Goal: Transaction & Acquisition: Purchase product/service

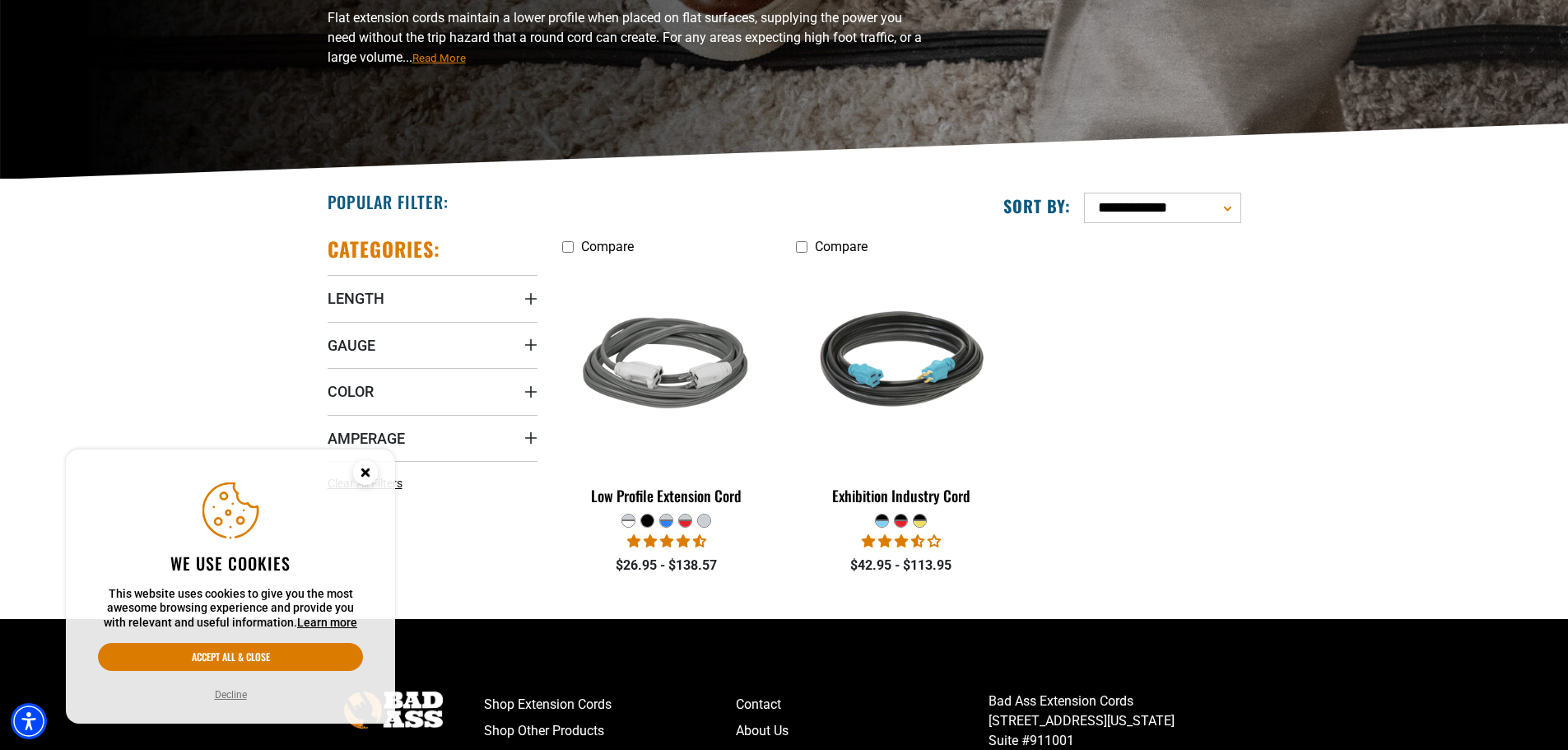
scroll to position [247, 0]
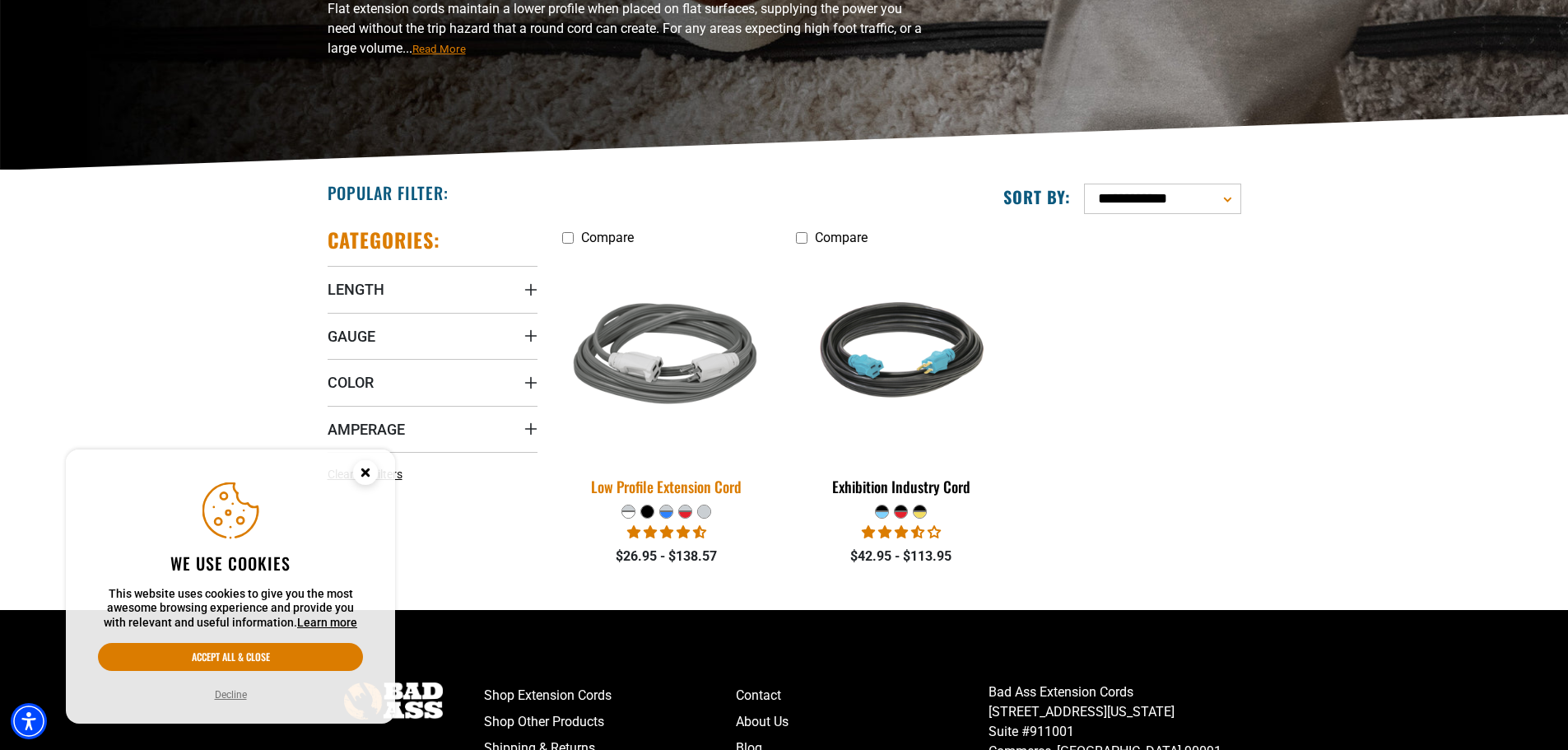
click at [676, 481] on div "Low Profile Extension Cord" at bounding box center [667, 486] width 210 height 14
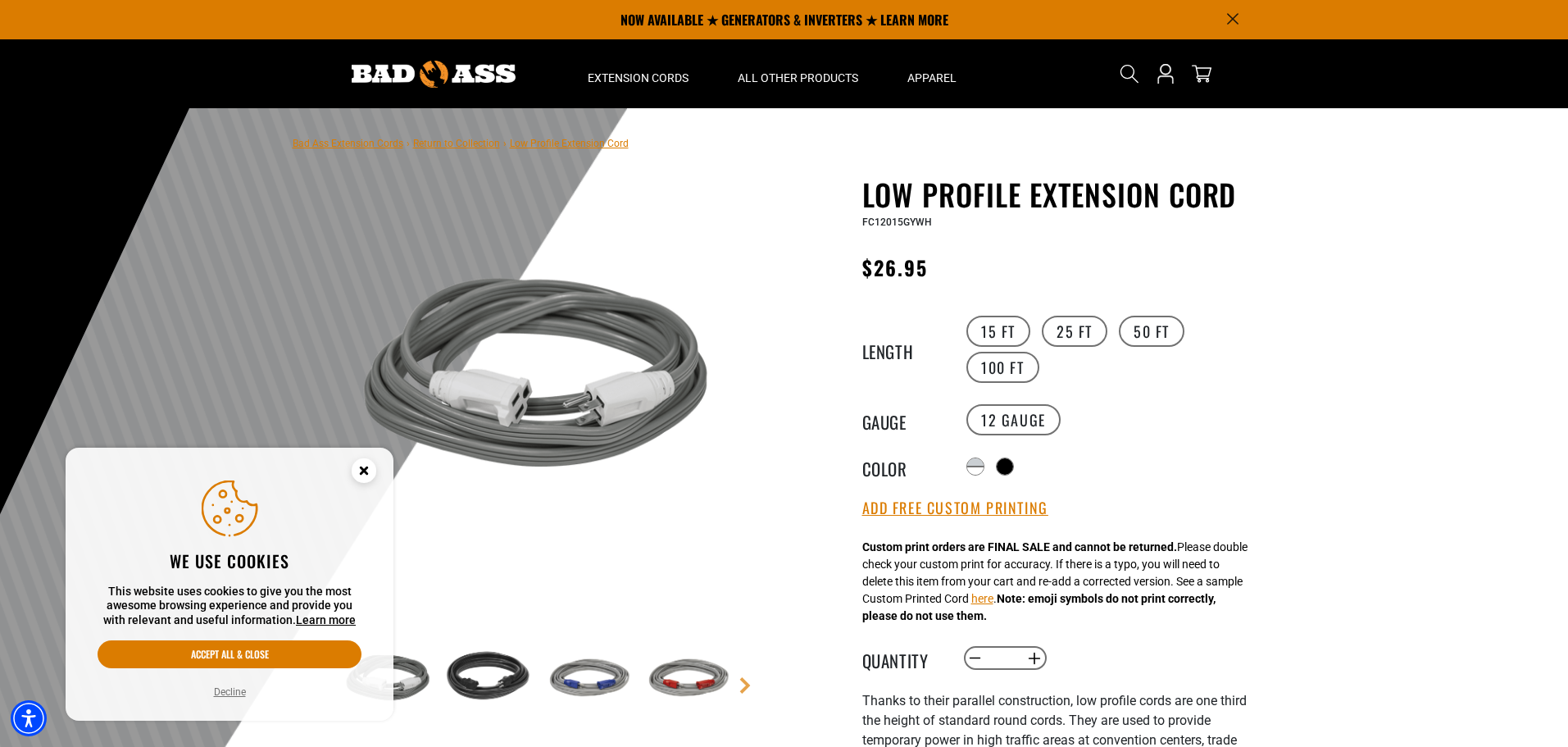
click at [365, 470] on icon "Cookie Consent" at bounding box center [364, 470] width 6 height 6
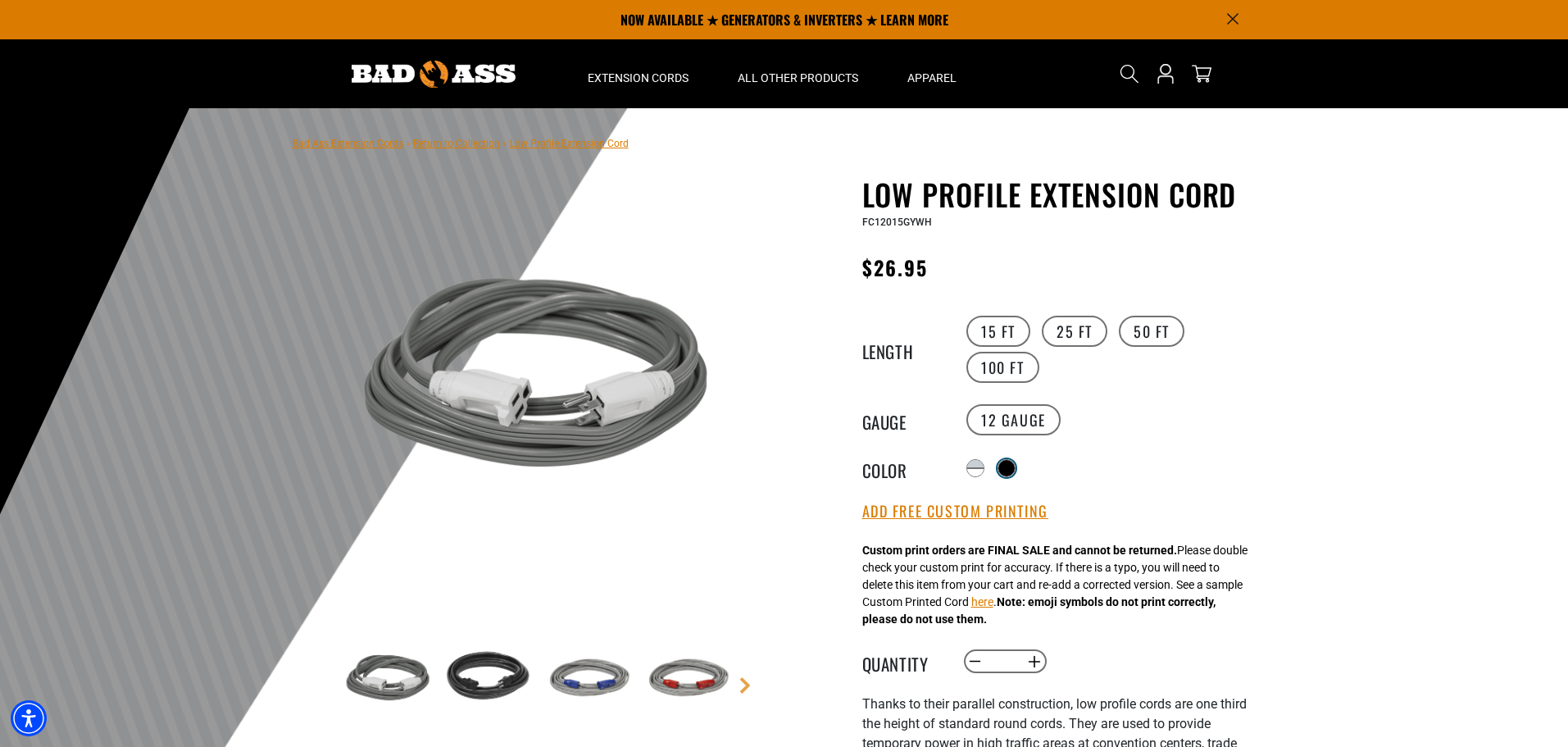
click at [1012, 462] on div at bounding box center [1006, 468] width 16 height 16
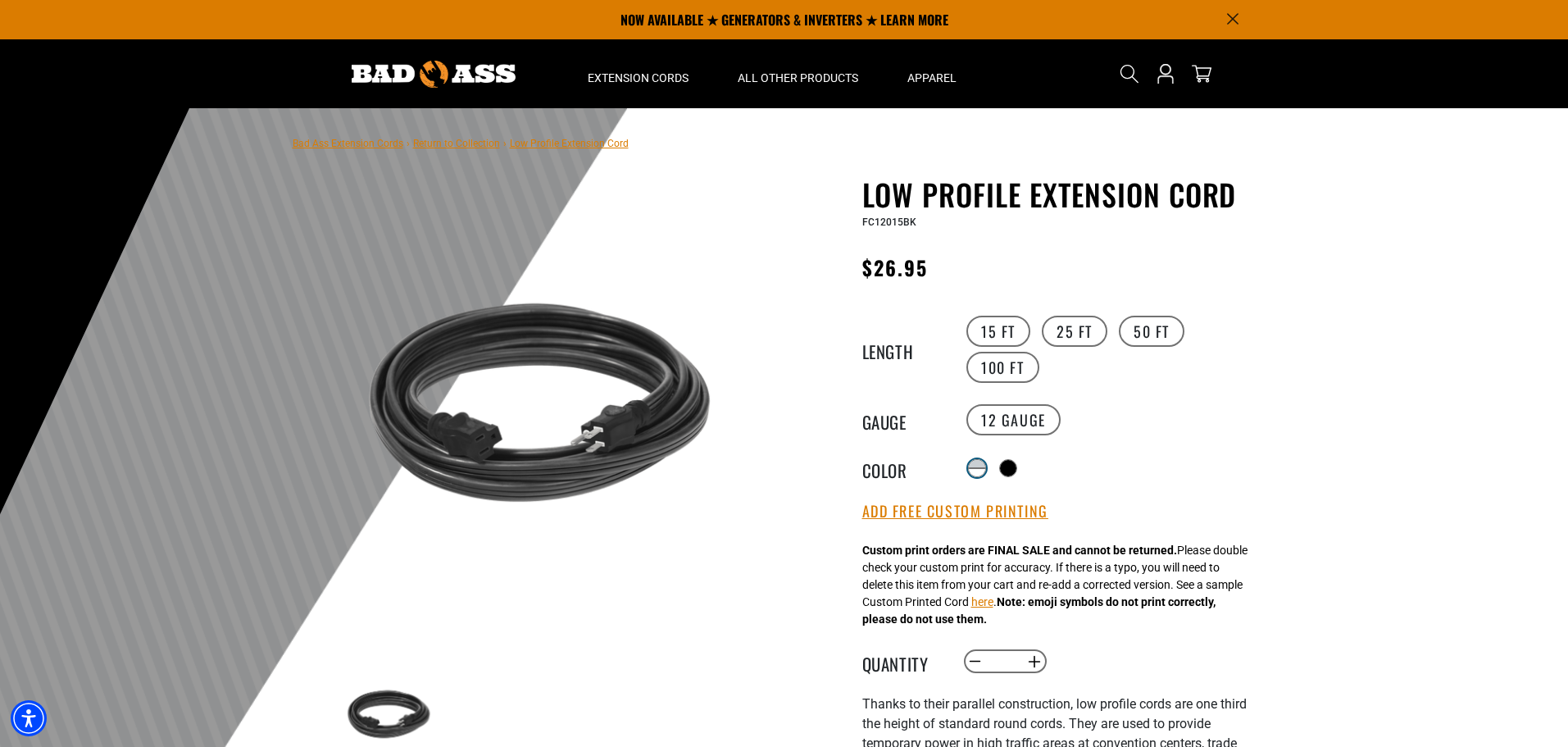
click at [975, 460] on div at bounding box center [977, 468] width 18 height 18
click at [977, 468] on div at bounding box center [977, 471] width 16 height 9
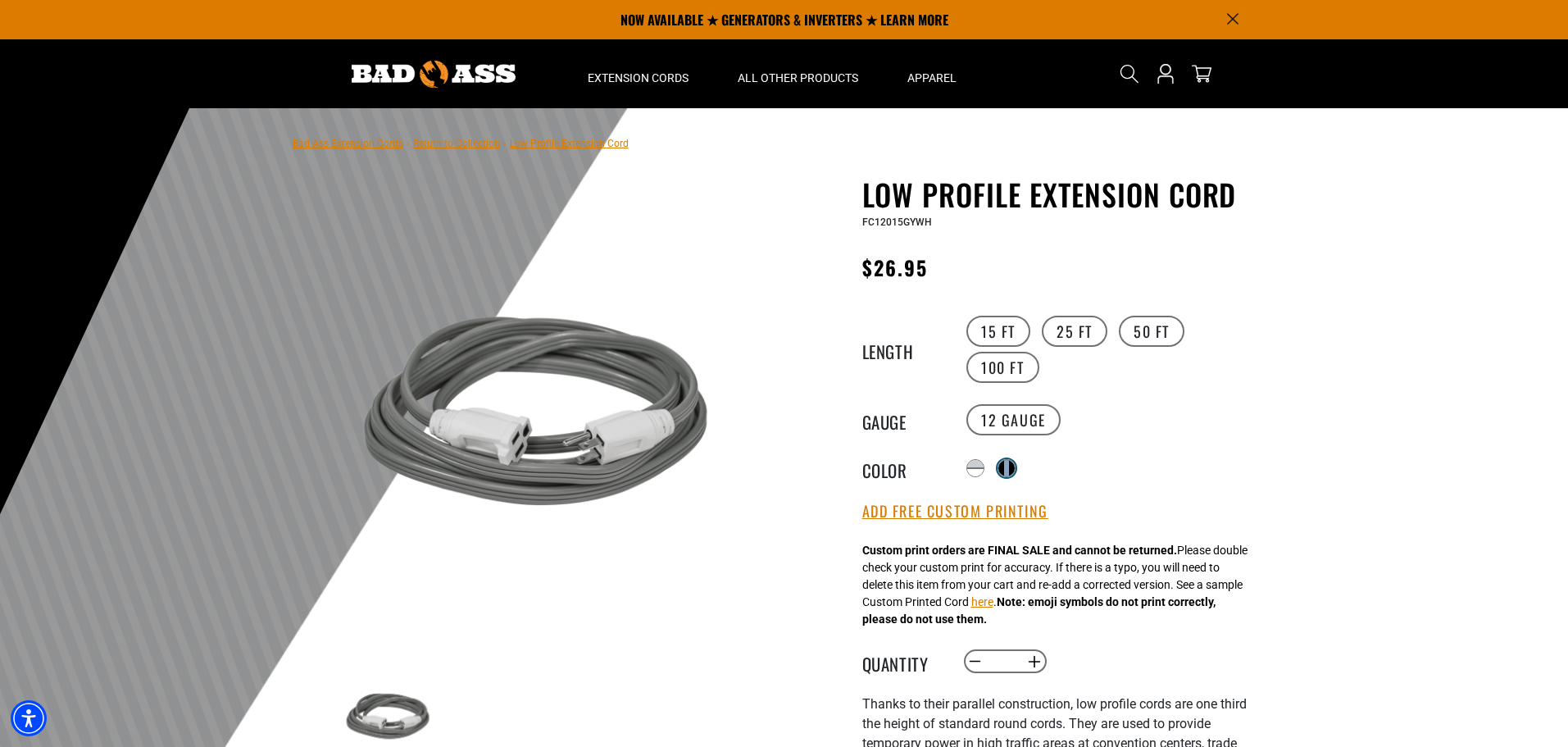
click at [1010, 469] on div at bounding box center [1006, 468] width 16 height 16
click at [975, 462] on div at bounding box center [977, 464] width 16 height 9
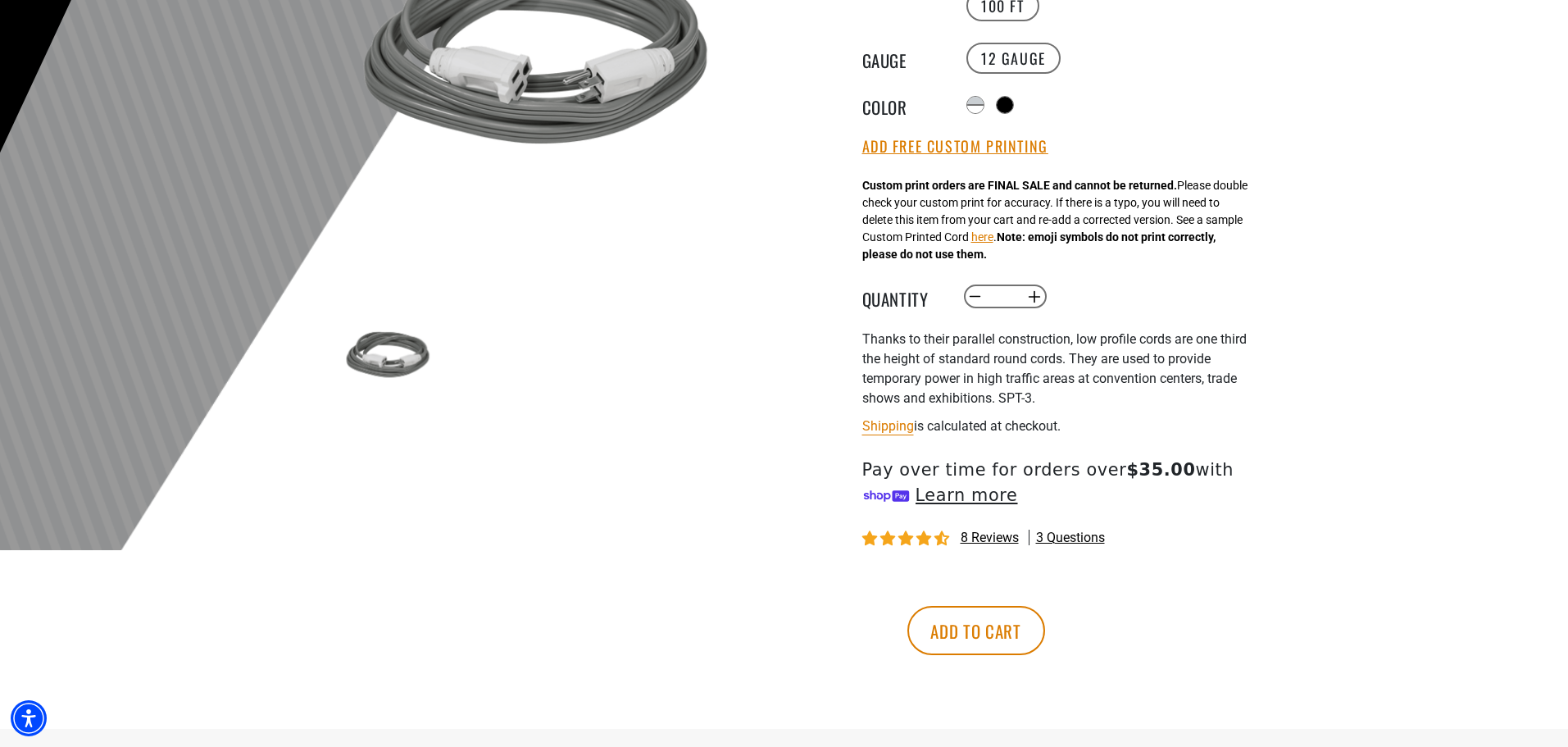
scroll to position [164, 0]
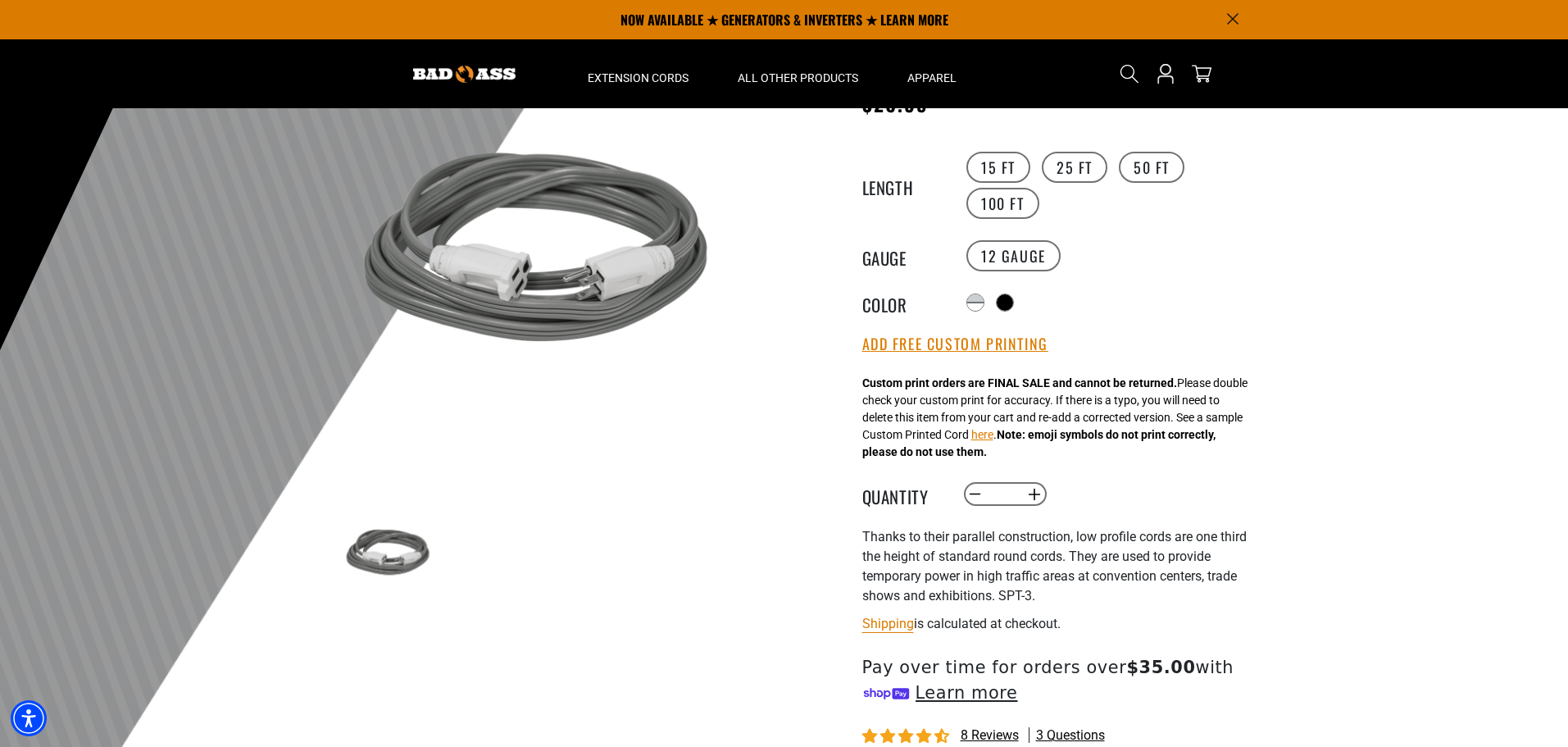
click at [1309, 590] on div at bounding box center [784, 346] width 1568 height 804
click at [1124, 605] on p "Thanks to their parallel construction, low profile cords are one third the heig…" at bounding box center [1063, 566] width 401 height 79
click at [1034, 494] on button "Increase quantity for Low Profile Extension Cord" at bounding box center [1034, 494] width 25 height 28
click at [1034, 499] on button "Increase quantity for Low Profile Extension Cord" at bounding box center [1034, 494] width 25 height 28
click at [1034, 498] on button "Increase quantity for Low Profile Extension Cord" at bounding box center [1034, 494] width 25 height 28
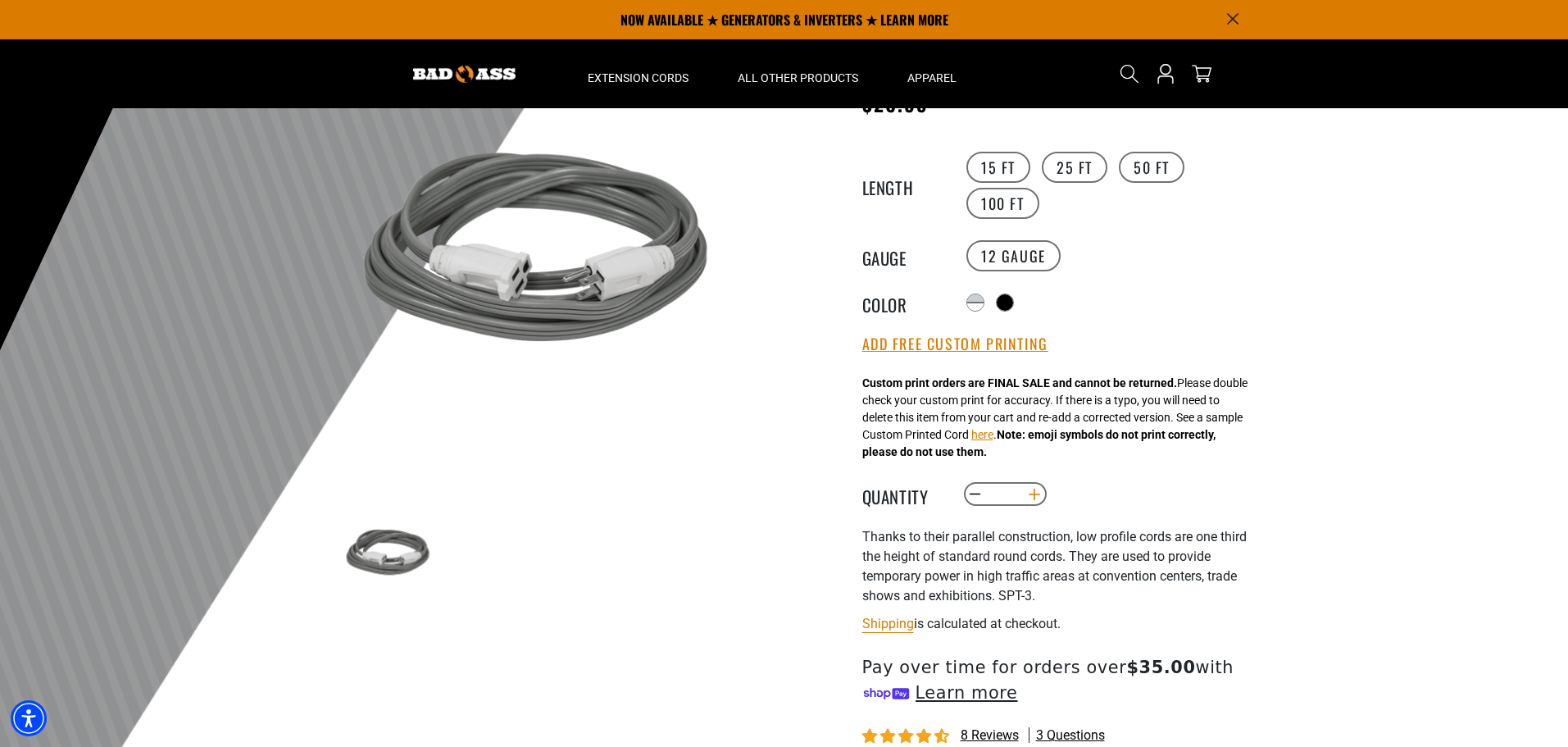
click at [1034, 498] on button "Increase quantity for Low Profile Extension Cord" at bounding box center [1034, 494] width 25 height 28
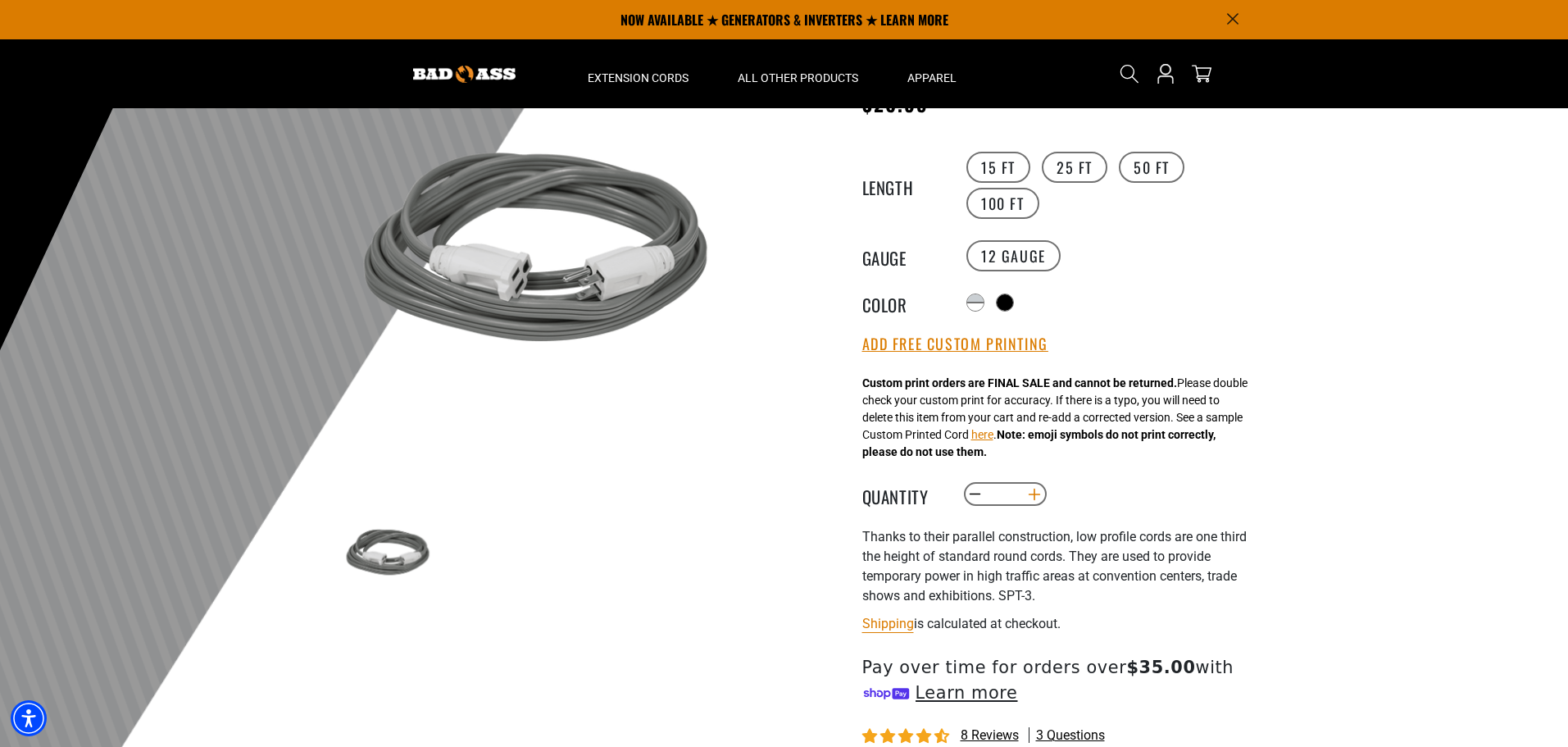
click at [1033, 498] on button "Increase quantity for Low Profile Extension Cord" at bounding box center [1034, 494] width 25 height 28
click at [1033, 497] on button "Increase quantity for Low Profile Extension Cord" at bounding box center [1034, 494] width 25 height 28
click at [1033, 496] on button "Increase quantity for Low Profile Extension Cord" at bounding box center [1034, 494] width 25 height 28
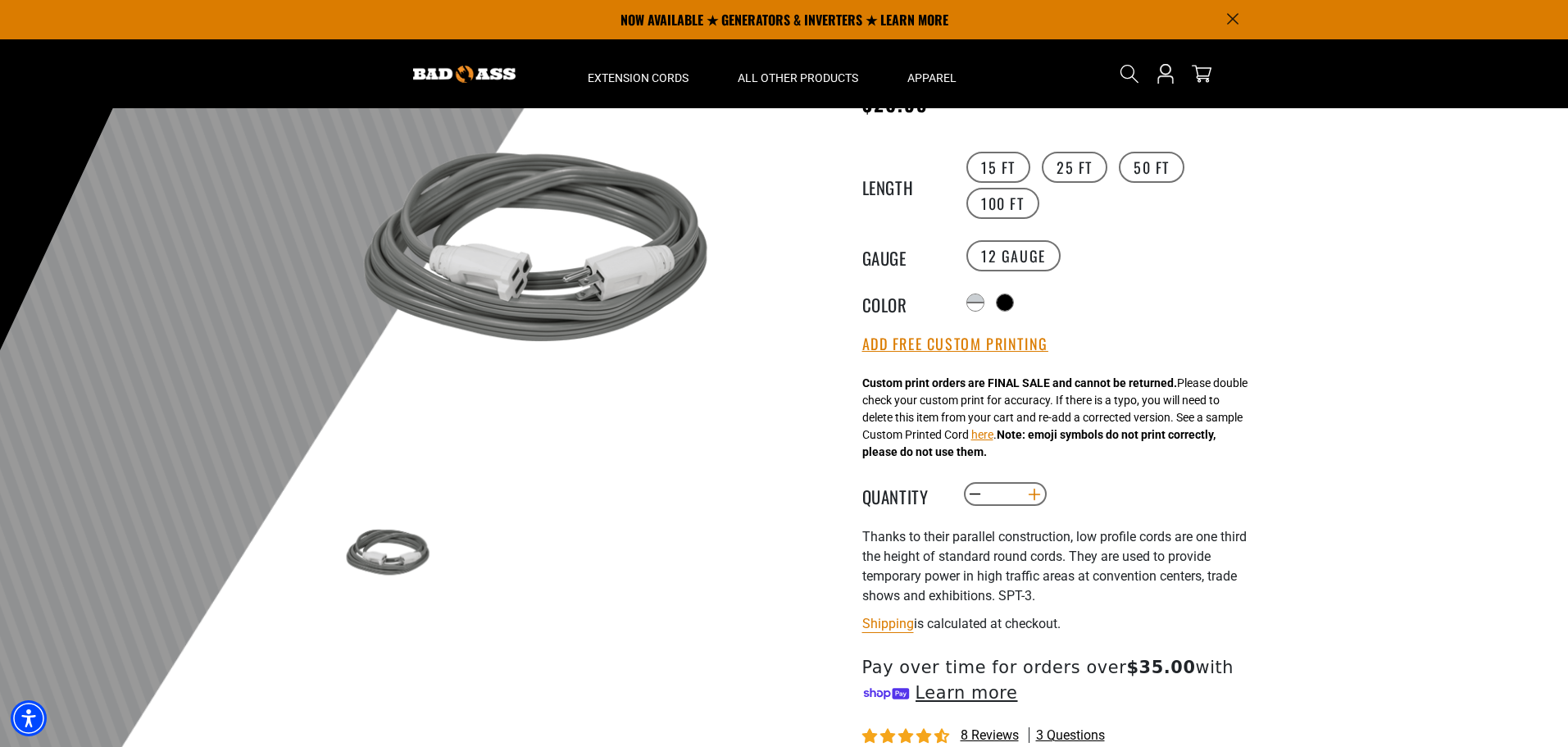
click at [1033, 496] on button "Increase quantity for Low Profile Extension Cord" at bounding box center [1034, 494] width 25 height 28
click at [1033, 495] on button "Increase quantity for Low Profile Extension Cord" at bounding box center [1034, 494] width 25 height 28
click at [1032, 494] on button "Increase quantity for Low Profile Extension Cord" at bounding box center [1034, 494] width 25 height 28
click at [1032, 494] on button "Increase quantity for Low Profile Extension Cord" at bounding box center [1034, 494] width 25 height 28
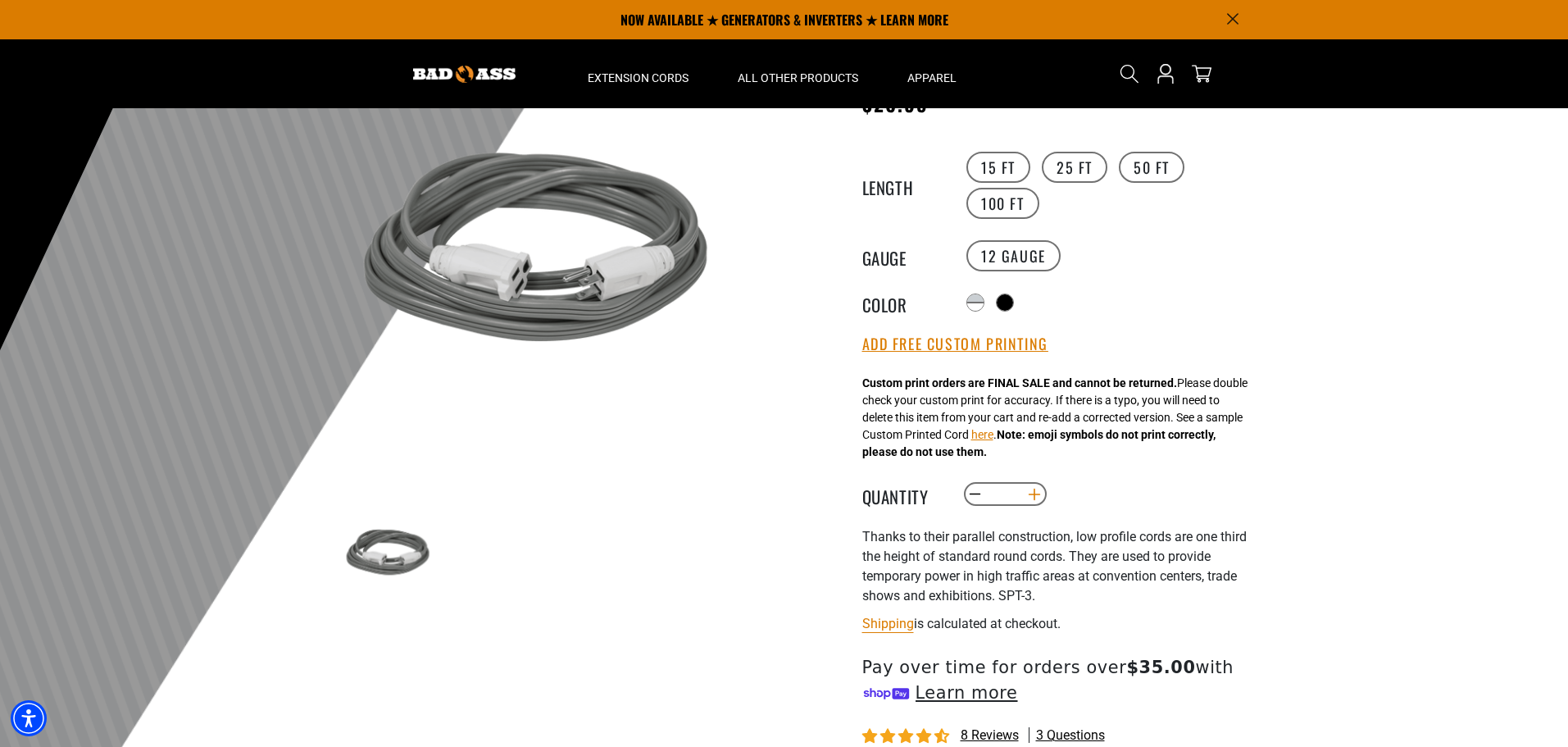
click at [1032, 494] on button "Increase quantity for Low Profile Extension Cord" at bounding box center [1034, 494] width 25 height 28
click at [1032, 493] on button "Increase quantity for Low Profile Extension Cord" at bounding box center [1034, 494] width 25 height 28
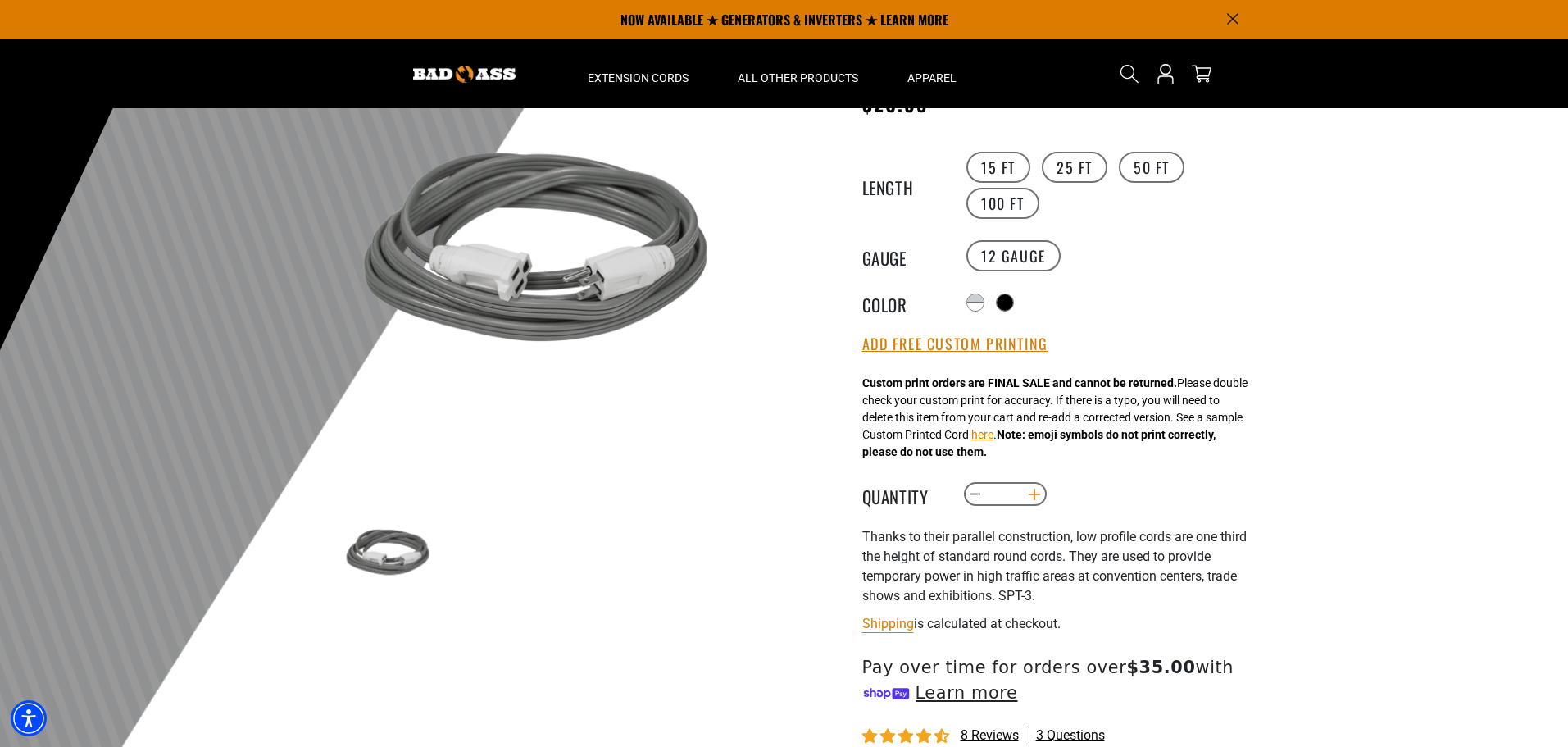
click at [1032, 493] on button "Increase quantity for Low Profile Extension Cord" at bounding box center [1034, 494] width 25 height 28
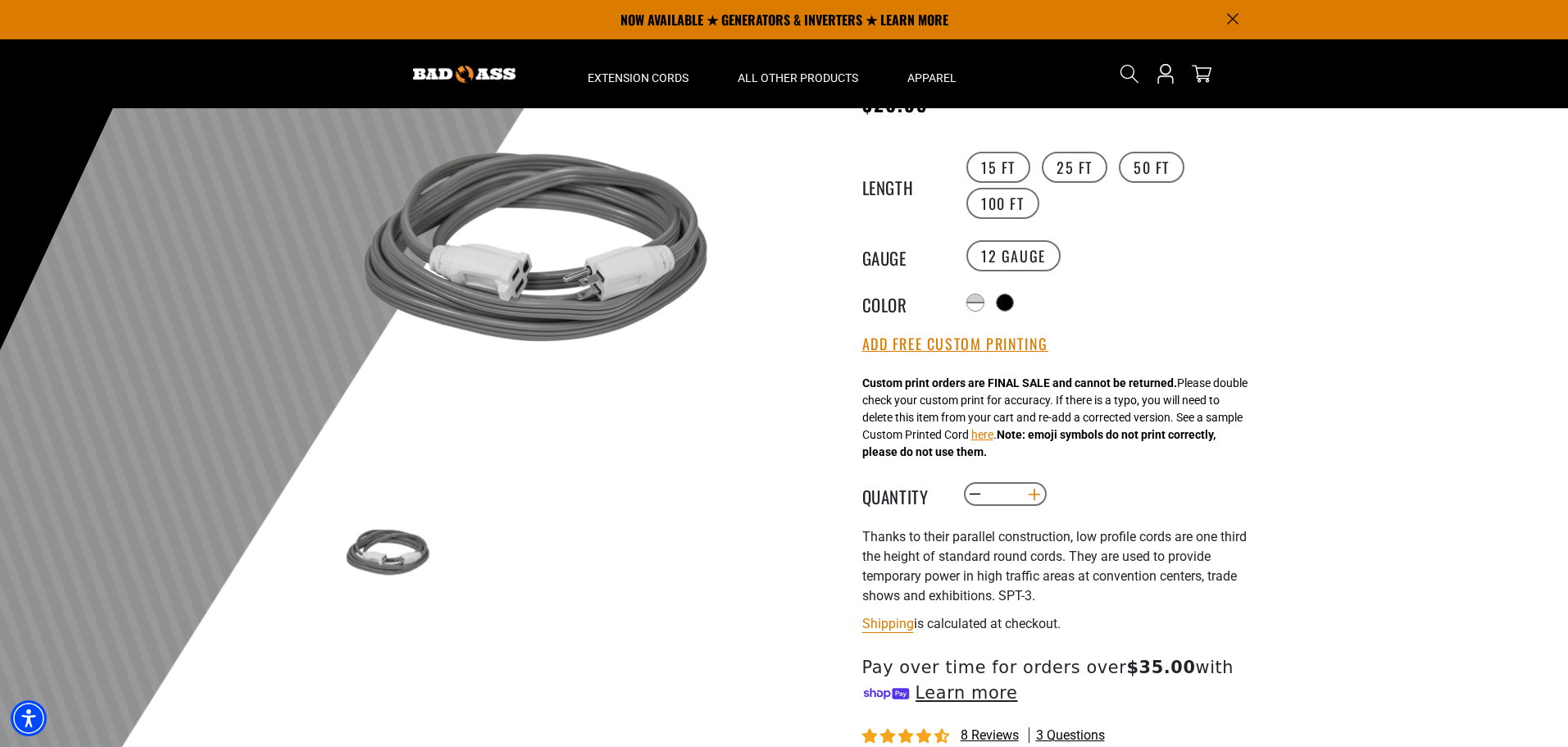
click at [1032, 493] on button "Increase quantity for Low Profile Extension Cord" at bounding box center [1034, 494] width 25 height 28
drag, startPoint x: 977, startPoint y: 490, endPoint x: 988, endPoint y: 494, distance: 11.7
click at [977, 489] on button "Decrease quantity for Low Profile Extension Cord" at bounding box center [975, 494] width 25 height 28
type input "**"
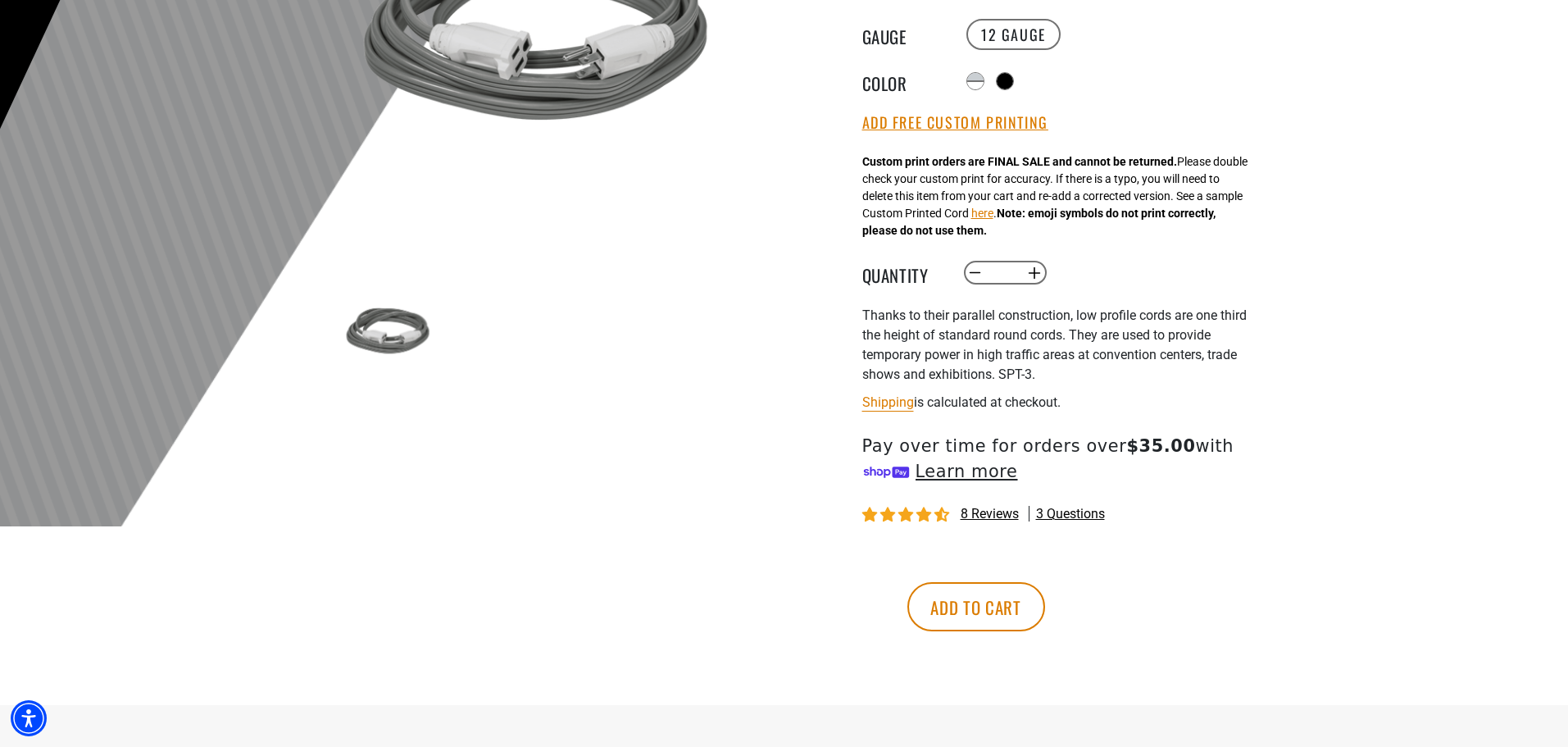
scroll to position [410, 0]
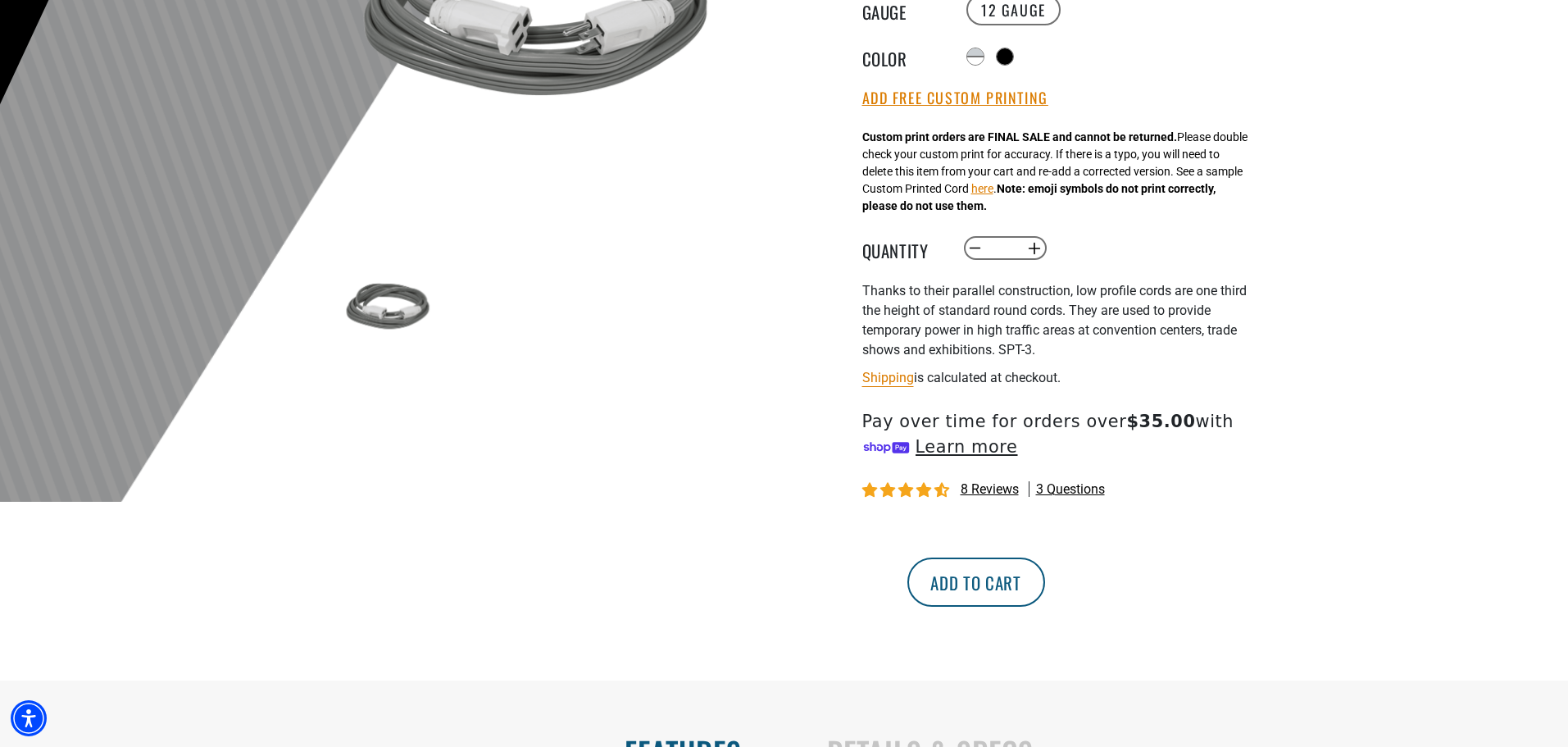
click at [1045, 591] on button "Add to cart" at bounding box center [976, 581] width 137 height 49
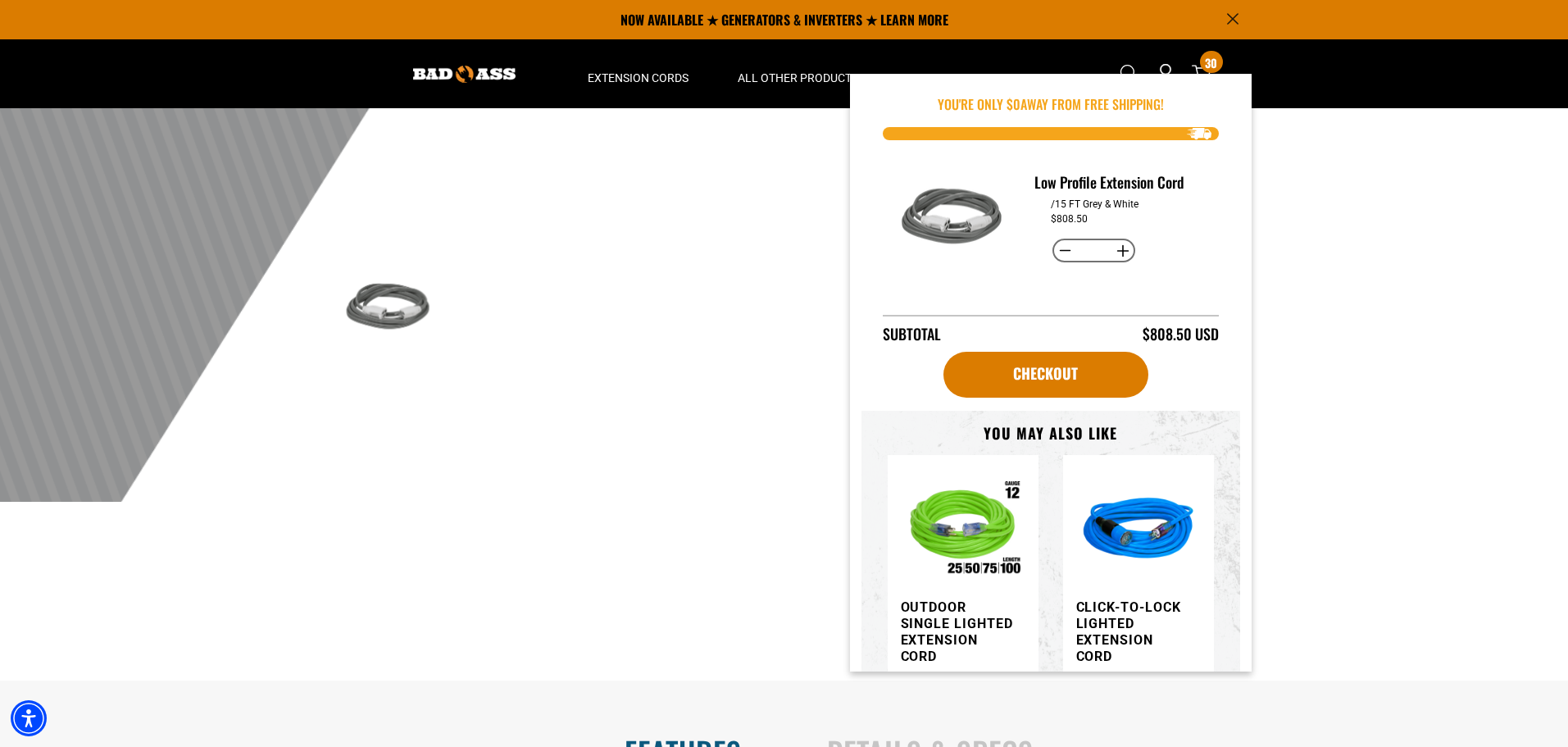
scroll to position [0, 0]
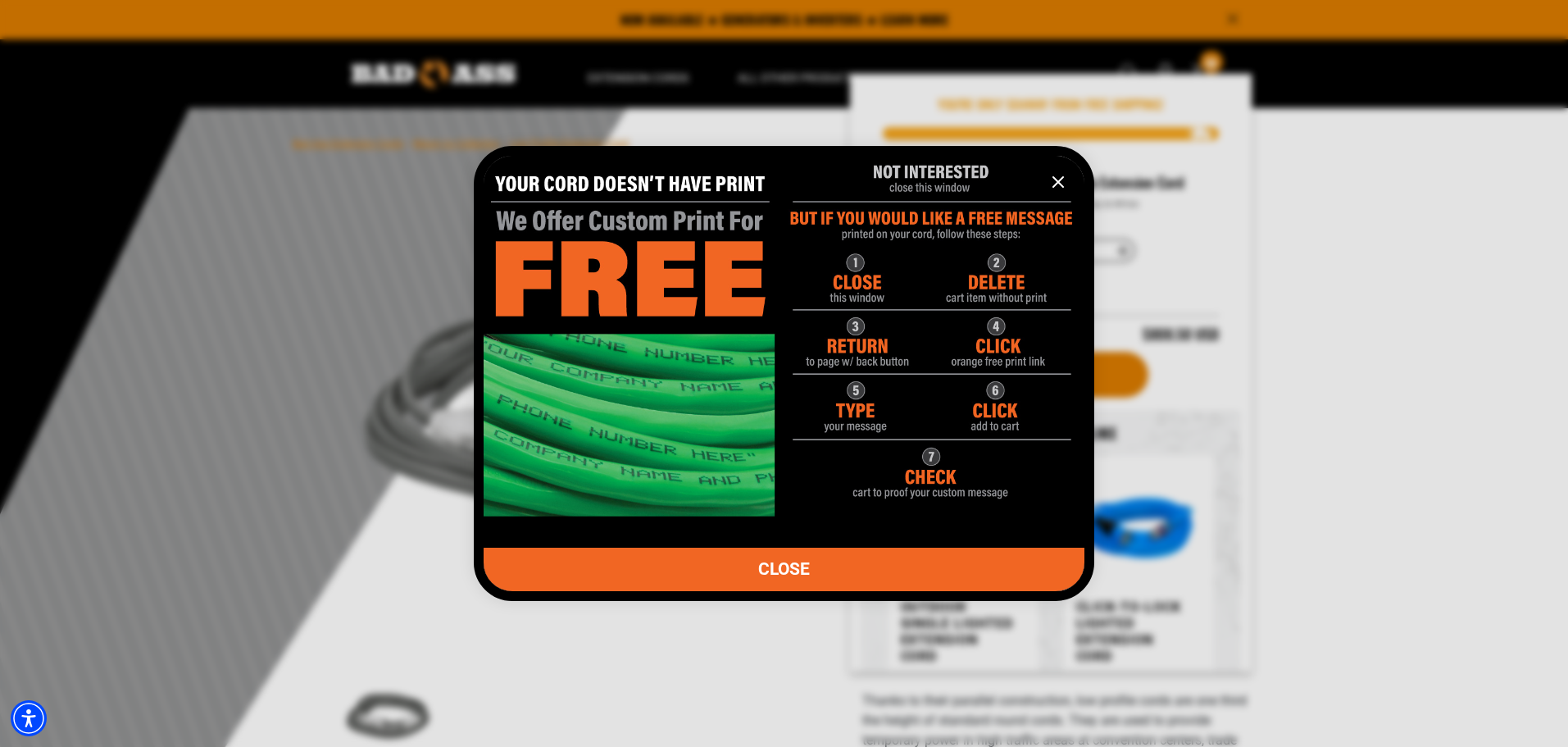
click at [1054, 177] on icon "information" at bounding box center [1058, 181] width 10 height 10
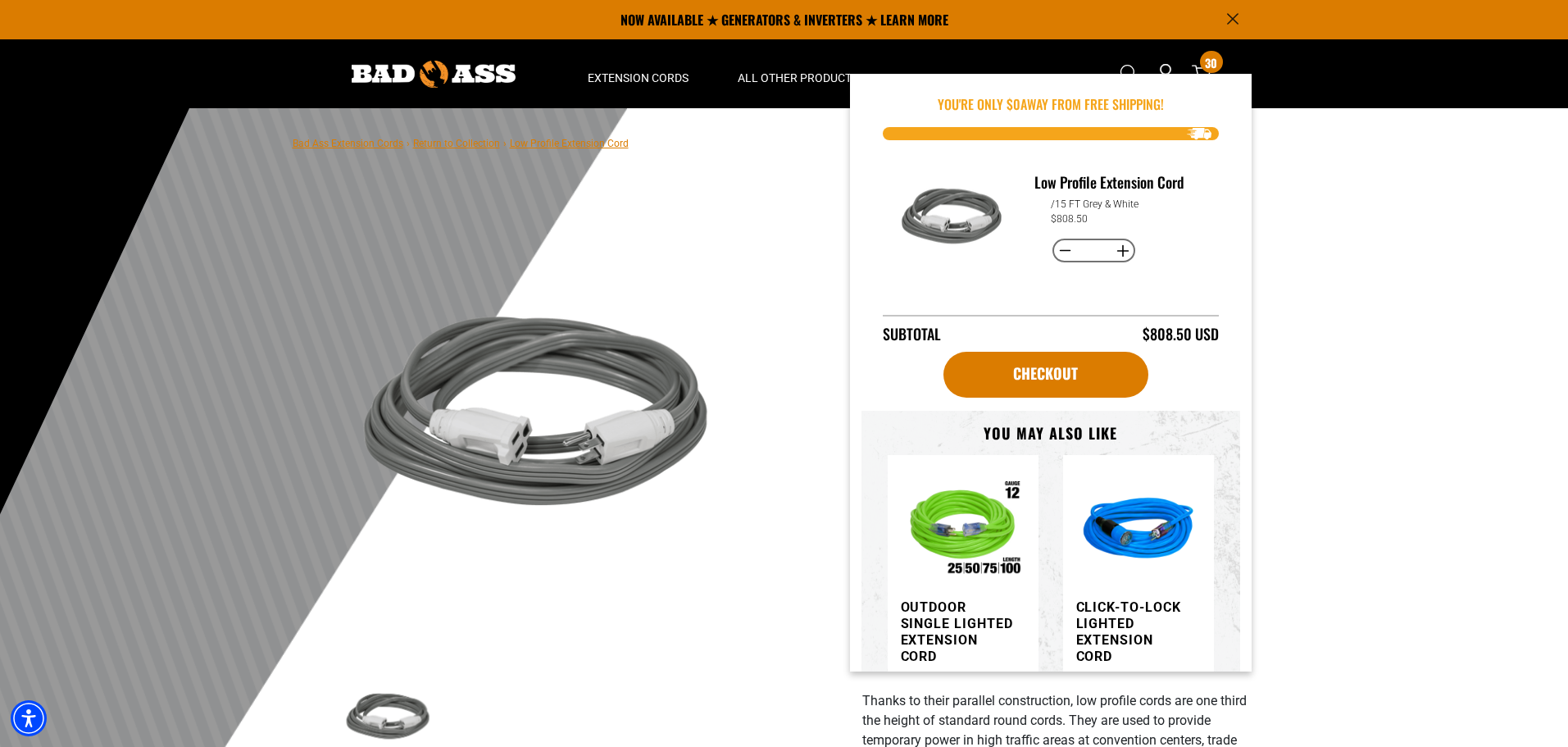
click at [619, 225] on img at bounding box center [538, 416] width 395 height 395
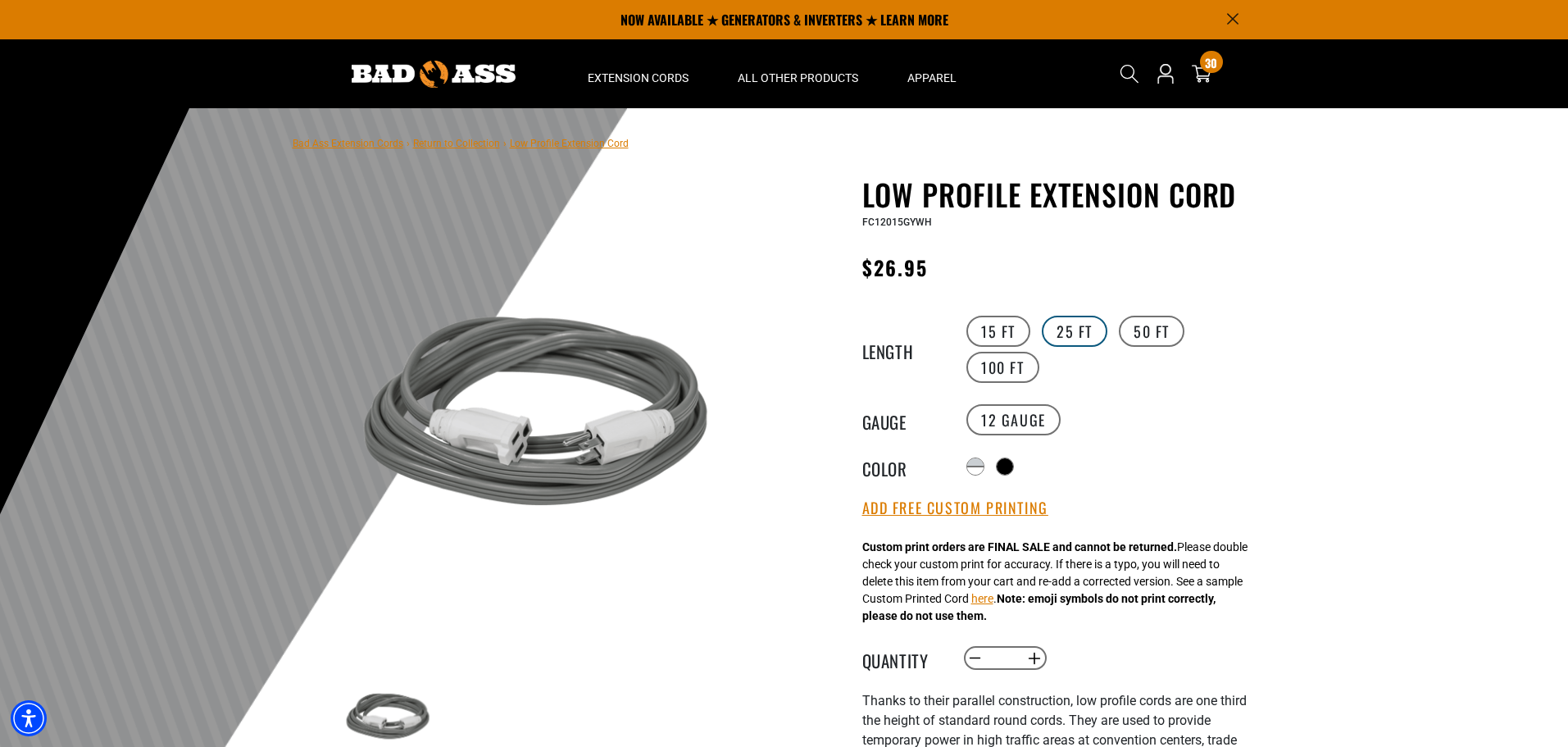
click at [1076, 328] on label "25 FT" at bounding box center [1074, 331] width 65 height 31
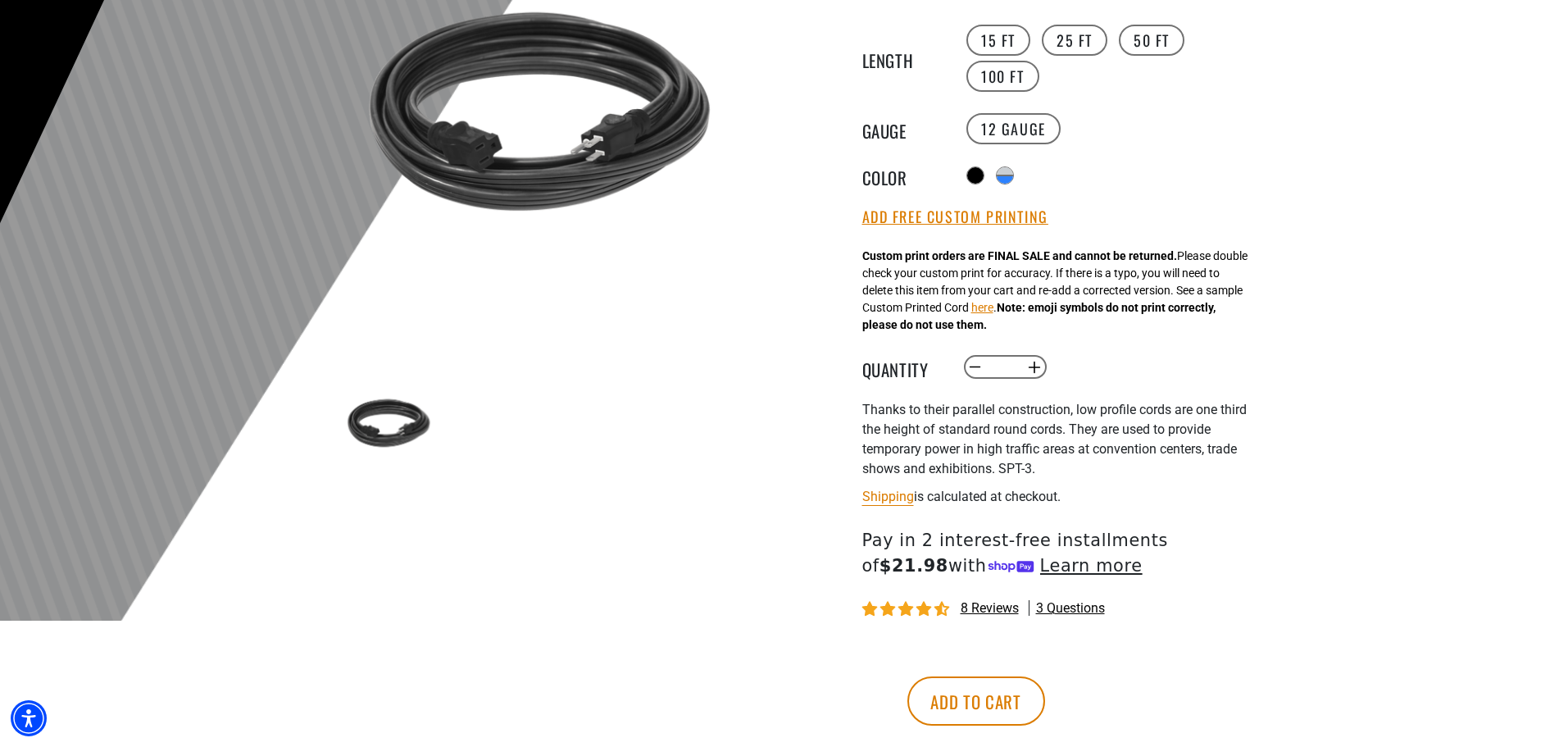
scroll to position [327, 0]
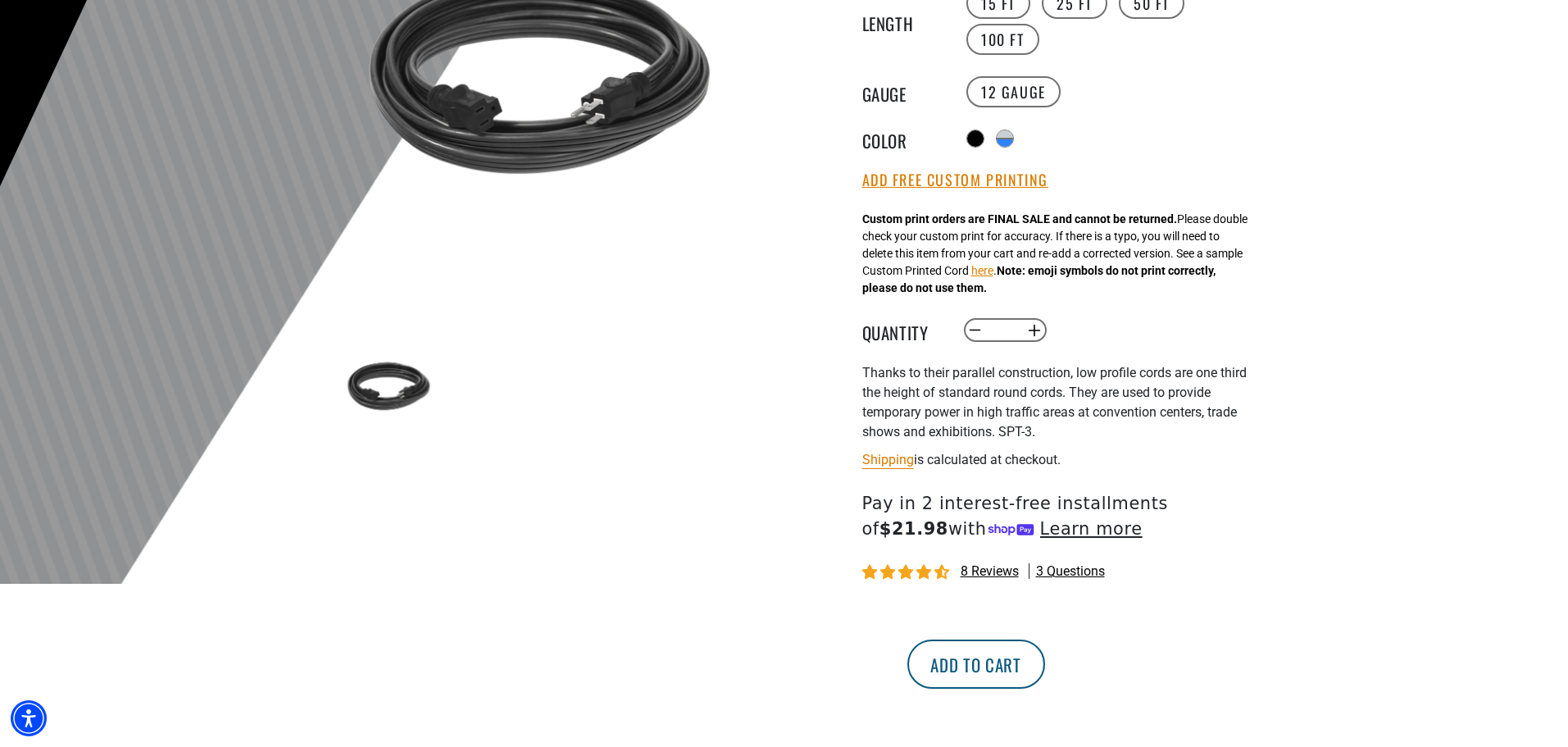
click at [1045, 671] on button "Add to cart" at bounding box center [976, 663] width 137 height 49
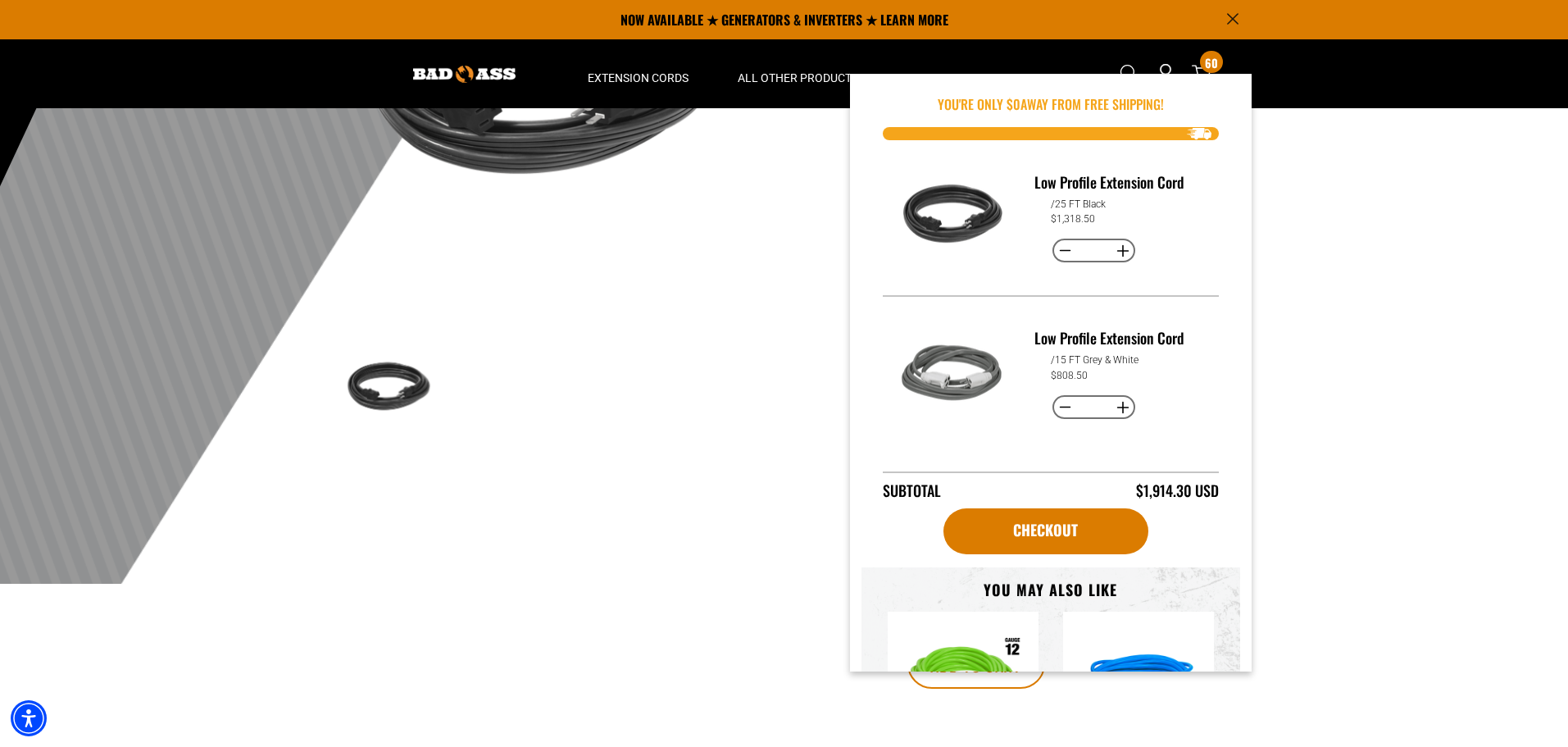
drag, startPoint x: 1419, startPoint y: 381, endPoint x: 1380, endPoint y: 382, distance: 39.0
click at [1414, 378] on div at bounding box center [784, 181] width 1568 height 804
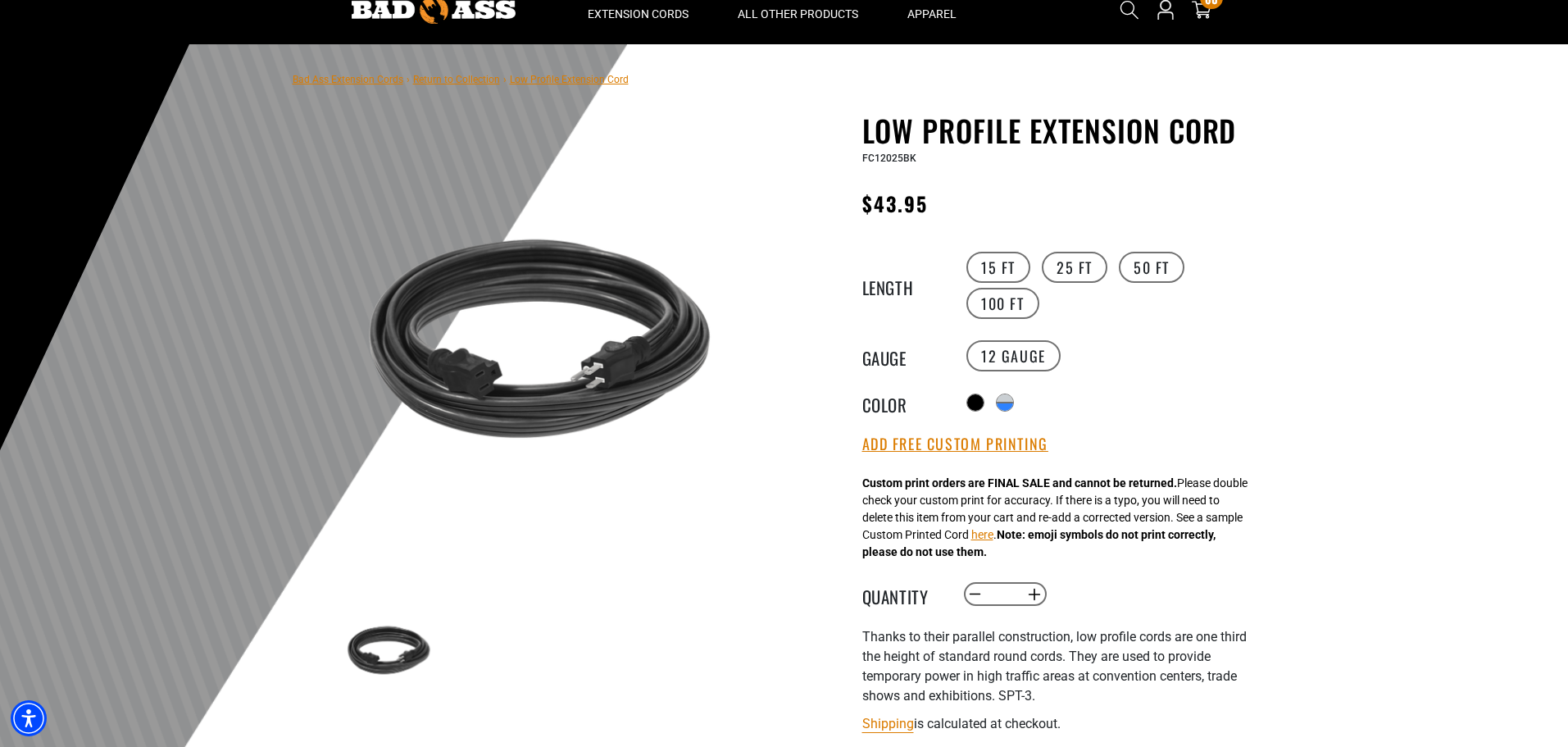
scroll to position [0, 0]
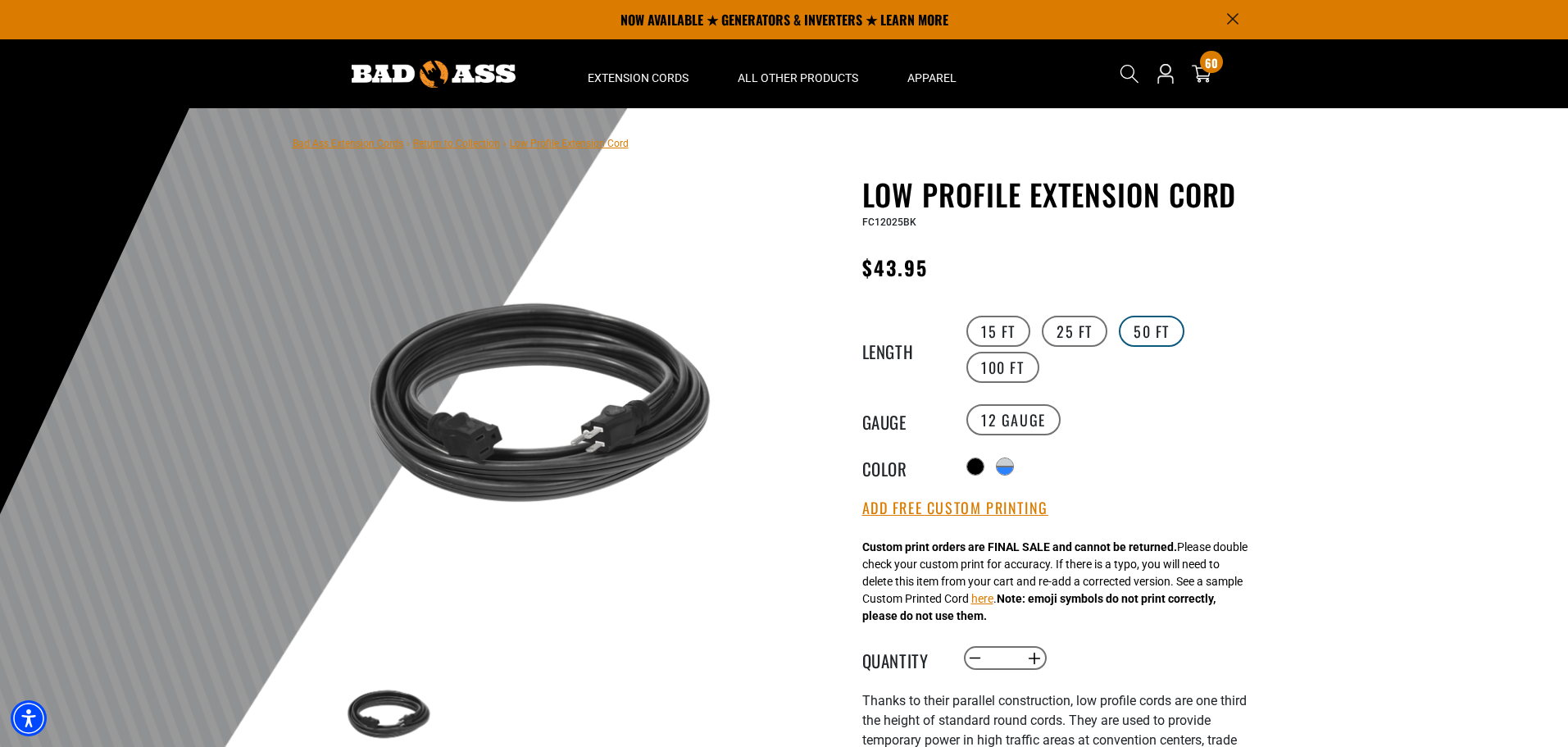
drag, startPoint x: 1152, startPoint y: 327, endPoint x: 1148, endPoint y: 337, distance: 10.8
click at [1151, 328] on label "50 FT" at bounding box center [1151, 331] width 65 height 31
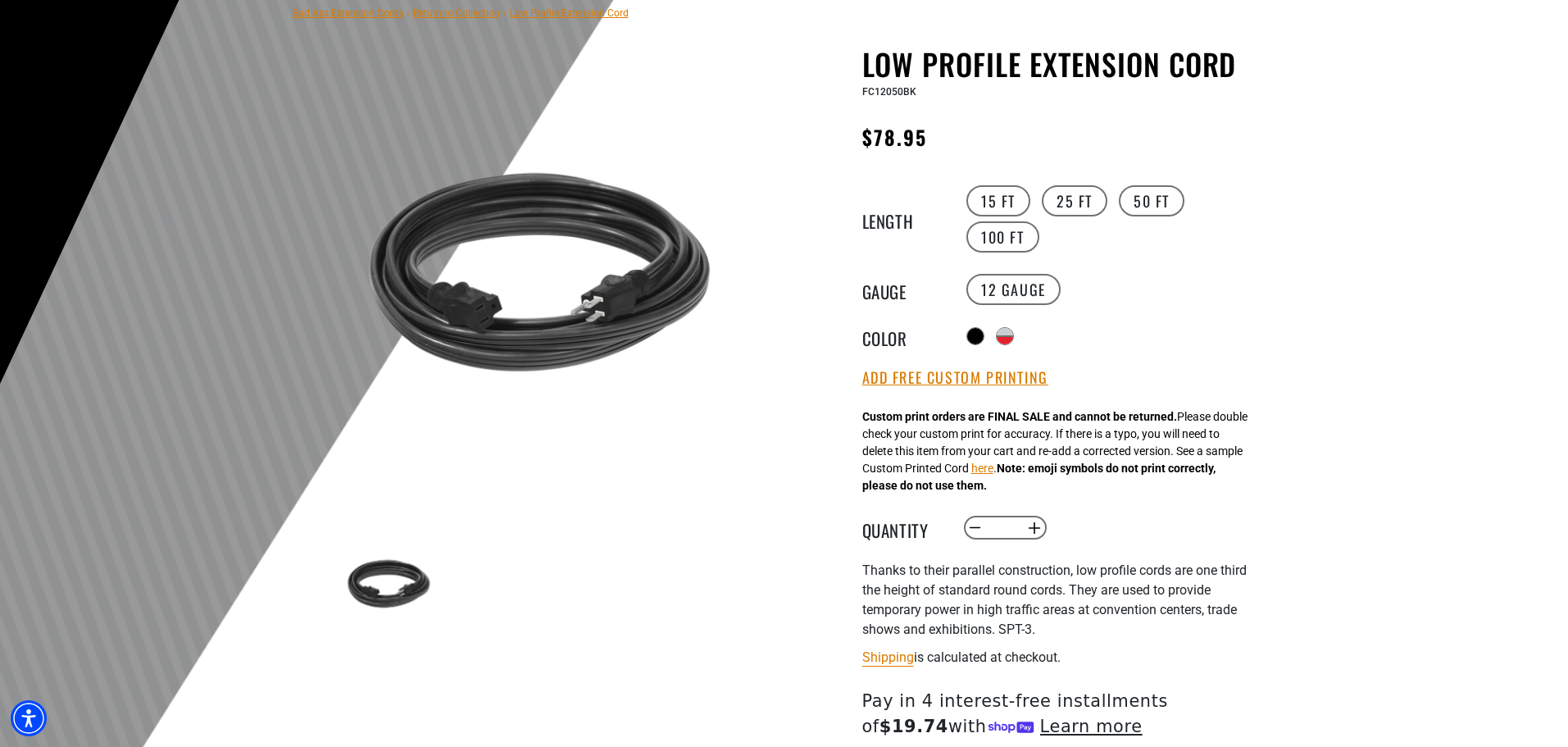
scroll to position [492, 0]
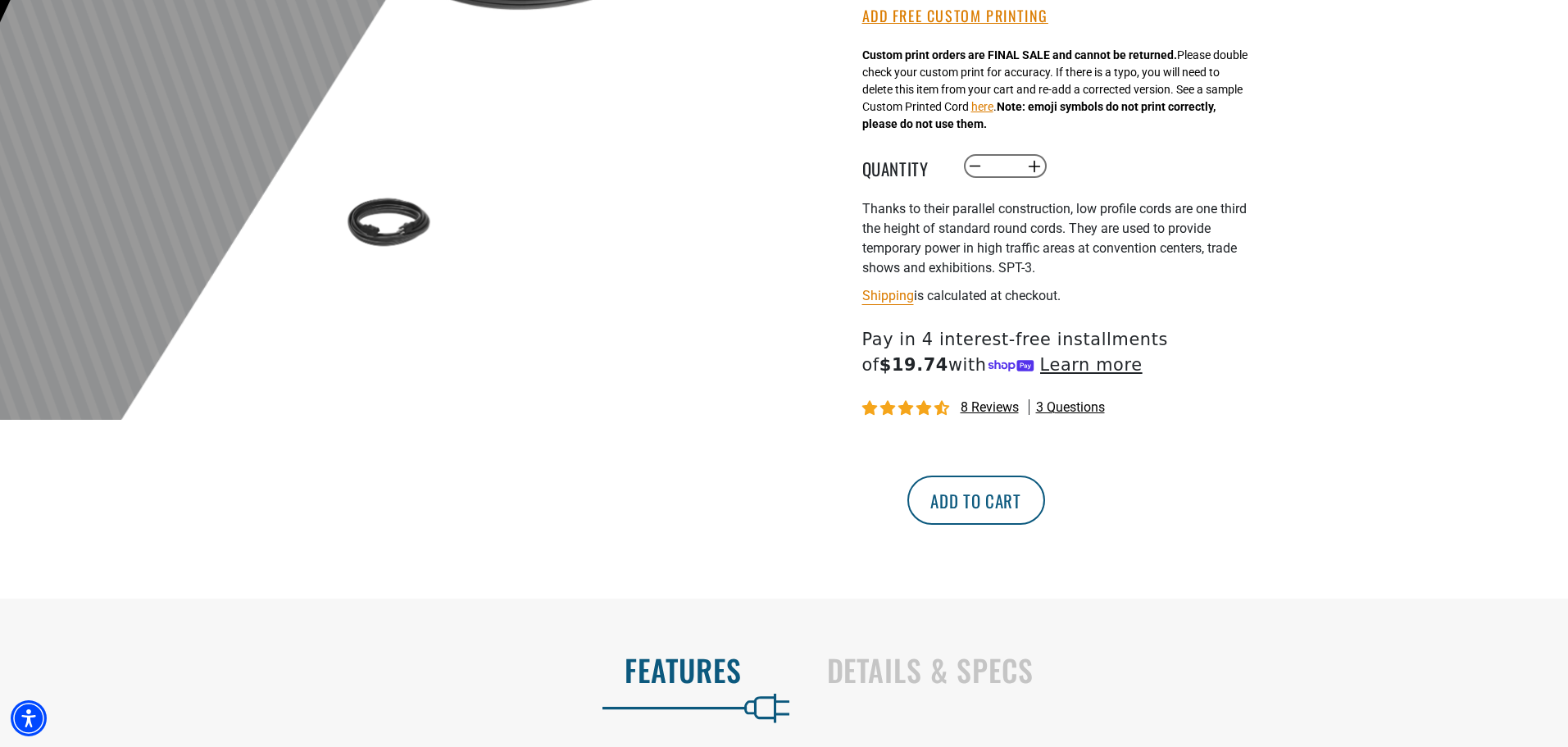
drag, startPoint x: 1086, startPoint y: 501, endPoint x: 1091, endPoint y: 513, distance: 13.0
click at [1045, 506] on button "Add to cart" at bounding box center [976, 499] width 137 height 49
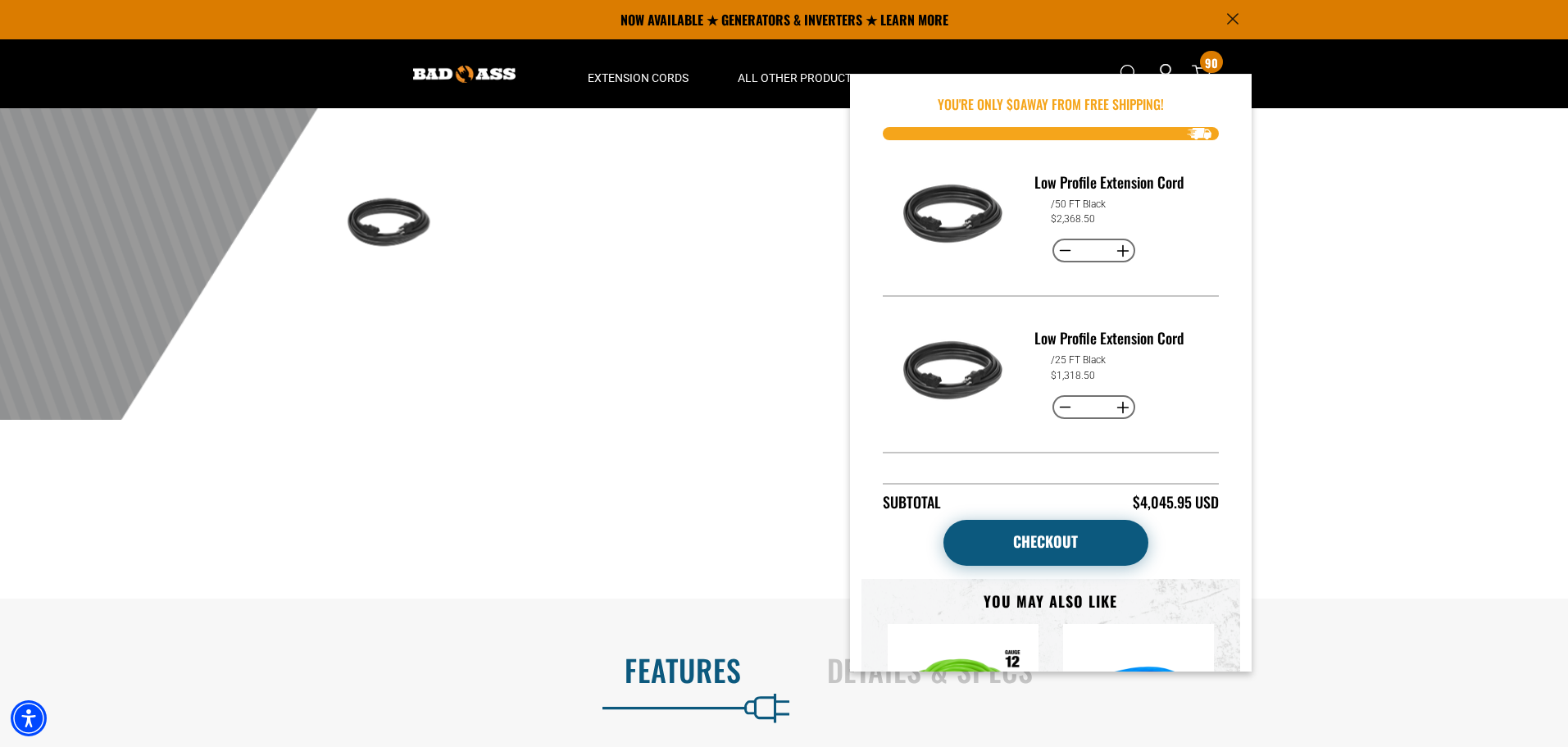
click at [1082, 542] on link "Checkout" at bounding box center [1045, 542] width 205 height 46
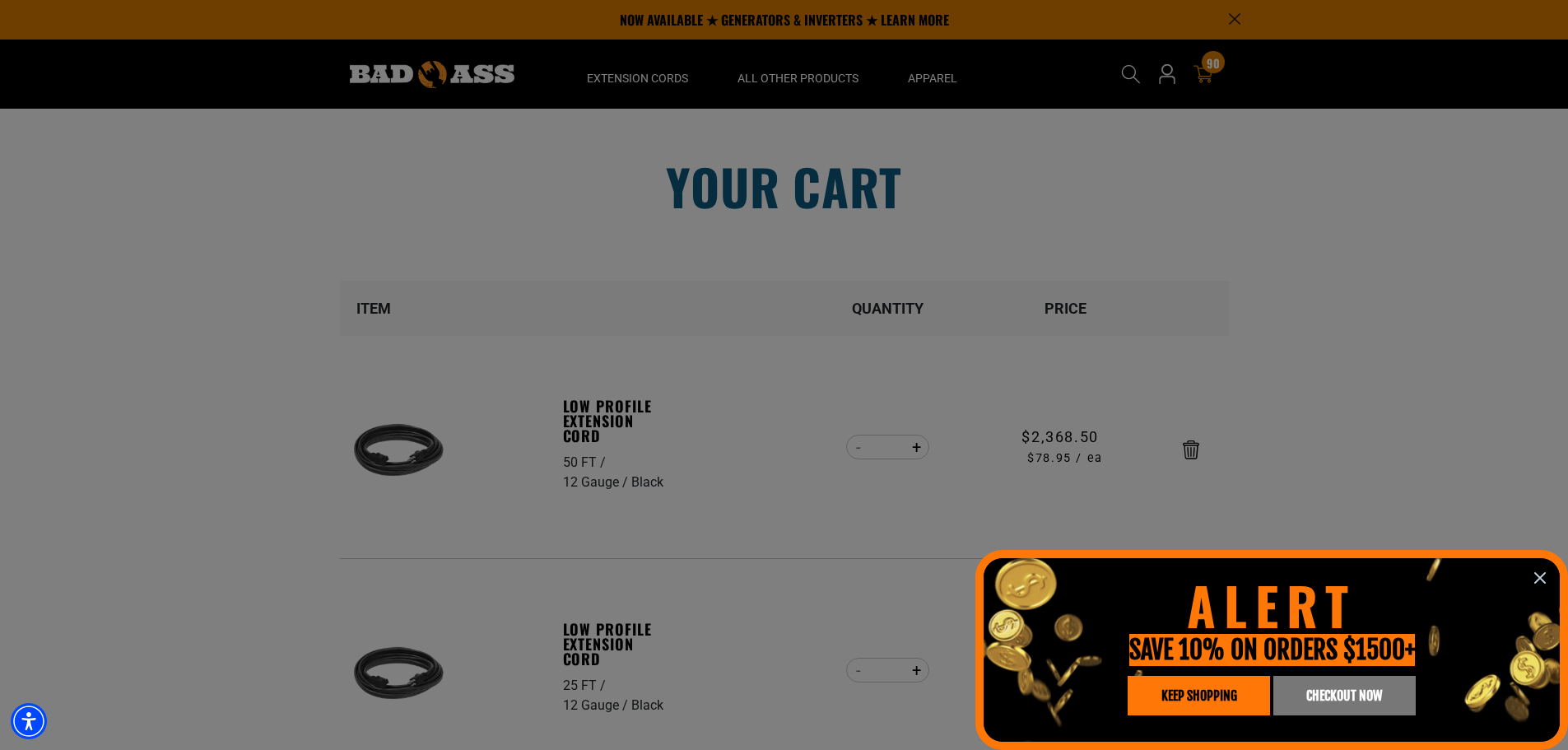
click at [1535, 573] on icon "information" at bounding box center [1540, 577] width 10 height 10
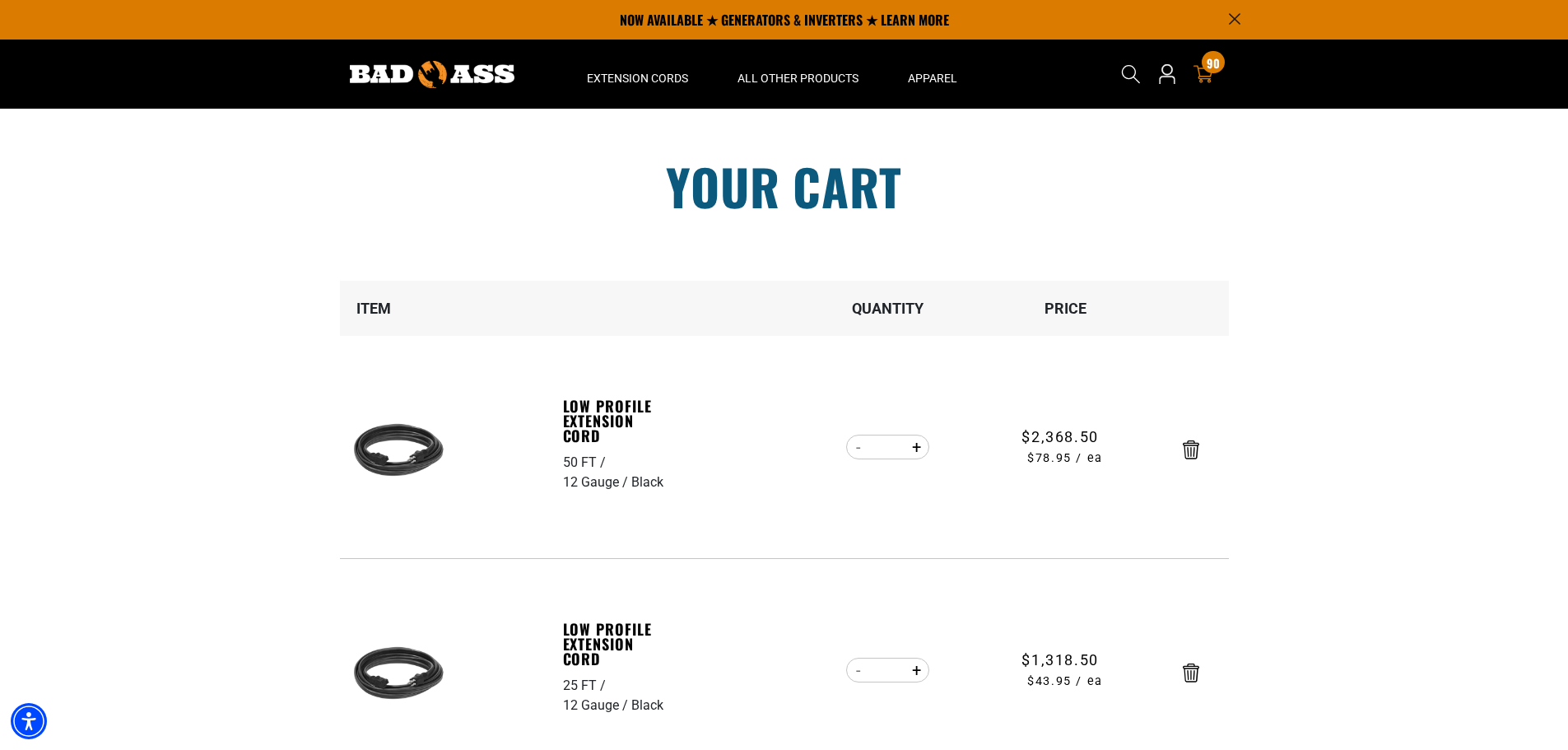
click at [859, 450] on button "Decrease quantity for Low Profile Extension Cord" at bounding box center [859, 446] width 25 height 28
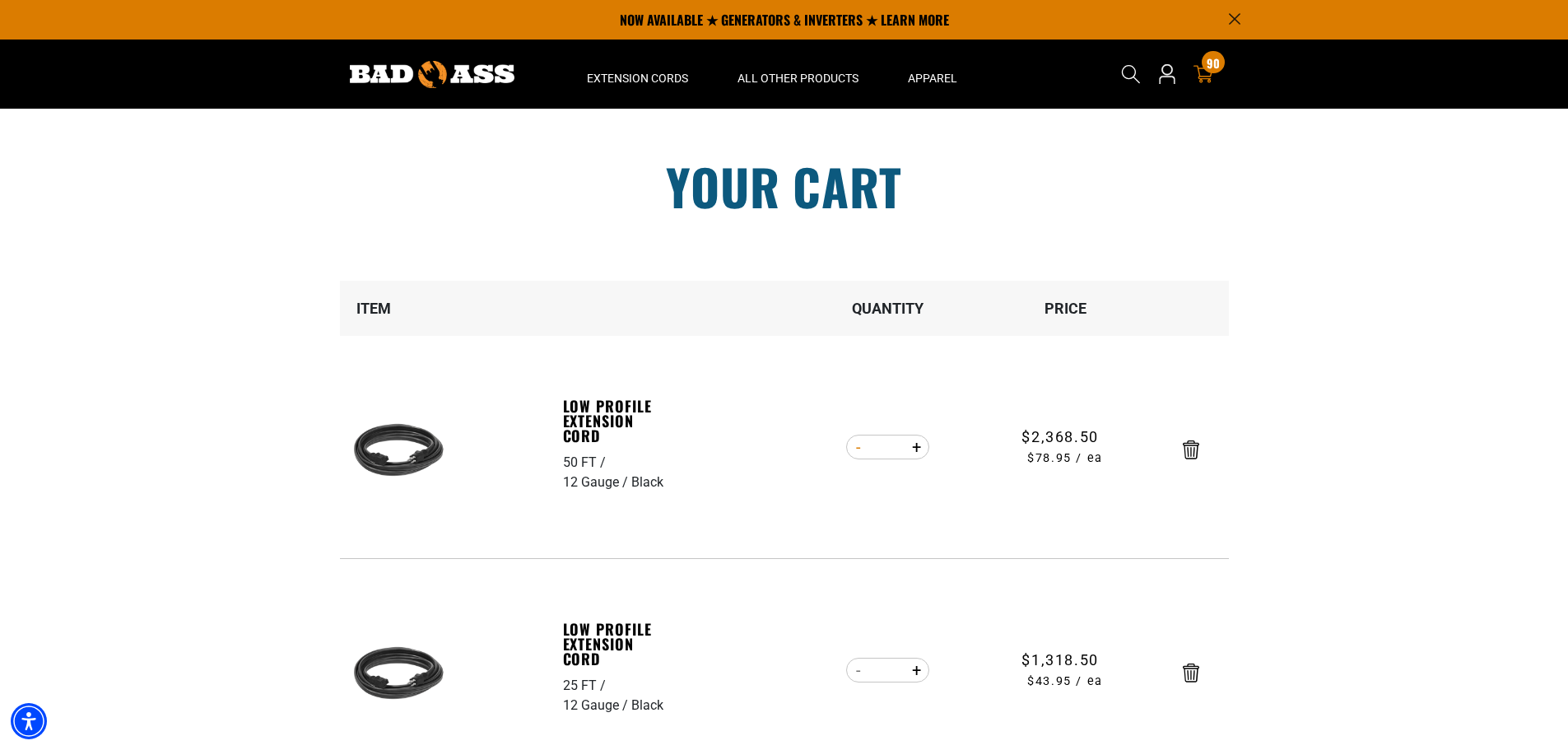
click at [859, 449] on button "Decrease quantity for Low Profile Extension Cord" at bounding box center [859, 446] width 25 height 28
click at [858, 447] on button "Decrease quantity for Low Profile Extension Cord" at bounding box center [859, 446] width 25 height 28
type input "**"
click at [916, 447] on button "Increase quantity for Low Profile Extension Cord" at bounding box center [916, 446] width 25 height 28
type input "**"
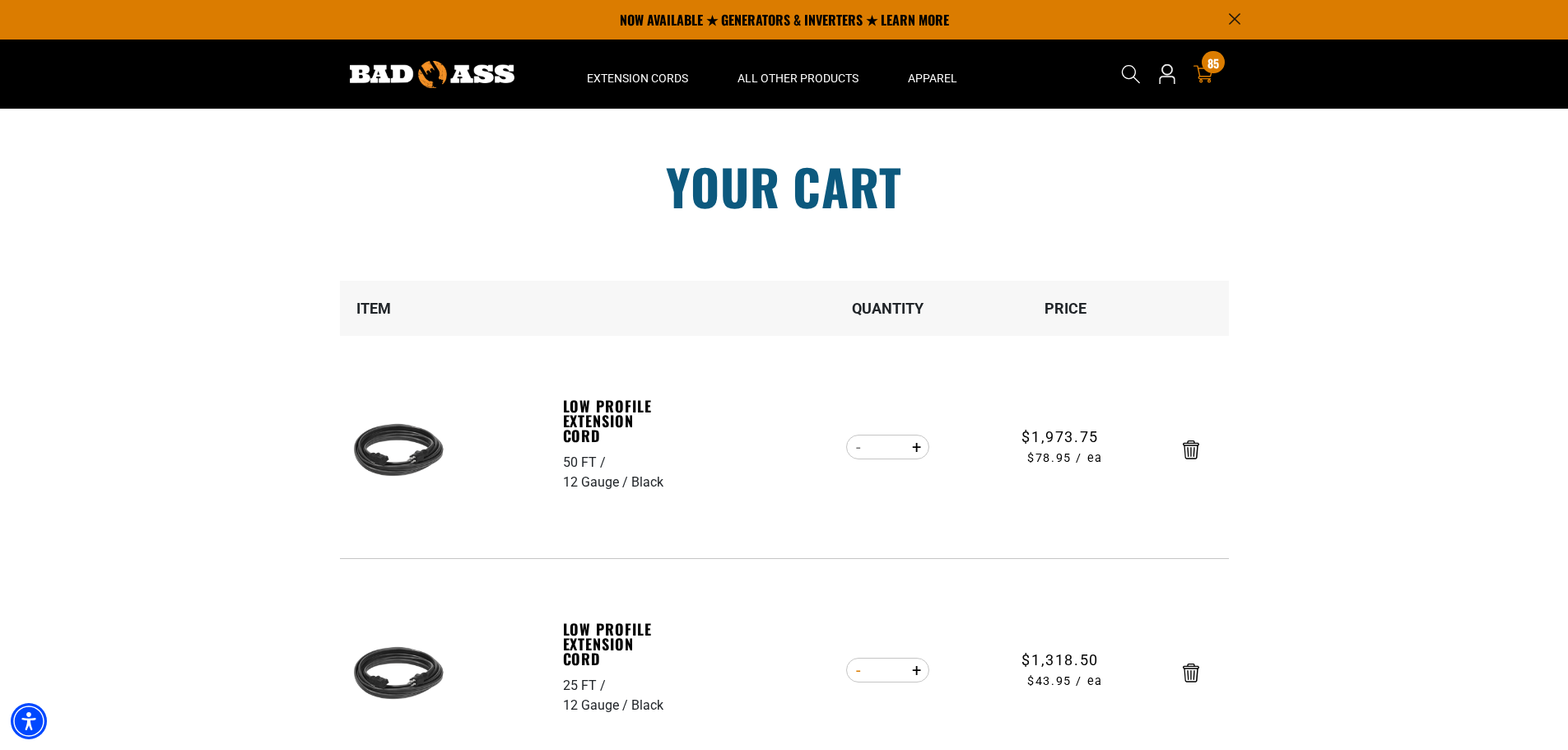
click at [856, 672] on button "Decrease quantity for Low Profile Extension Cord" at bounding box center [859, 669] width 25 height 28
click at [857, 671] on button "Decrease quantity for Low Profile Extension Cord" at bounding box center [859, 669] width 25 height 28
click at [857, 670] on button "Decrease quantity for Low Profile Extension Cord" at bounding box center [859, 669] width 25 height 28
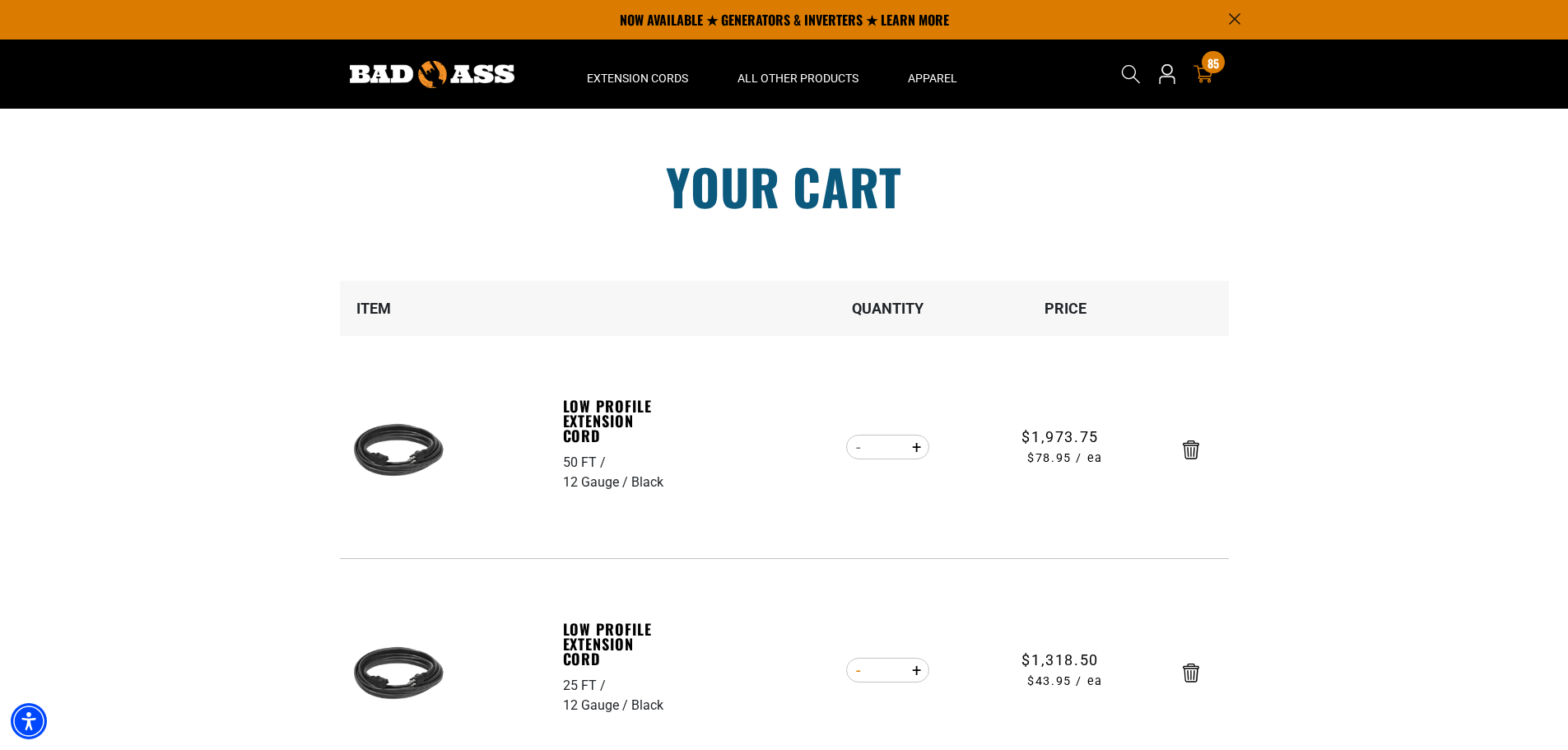
click at [857, 670] on button "Decrease quantity for Low Profile Extension Cord" at bounding box center [859, 669] width 25 height 28
type input "**"
click at [916, 671] on button "Increase quantity for Low Profile Extension Cord" at bounding box center [916, 669] width 25 height 28
type input "**"
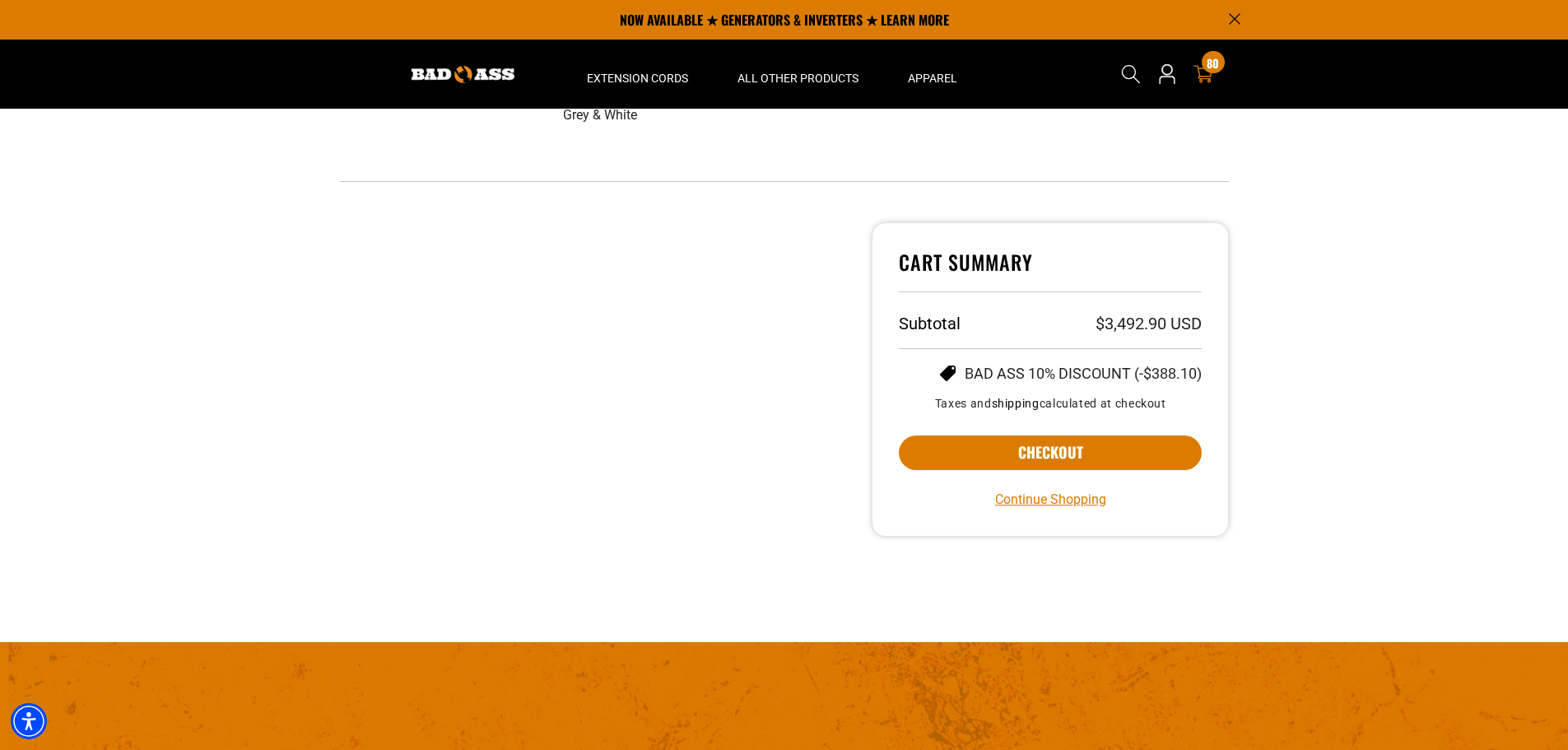
scroll to position [165, 0]
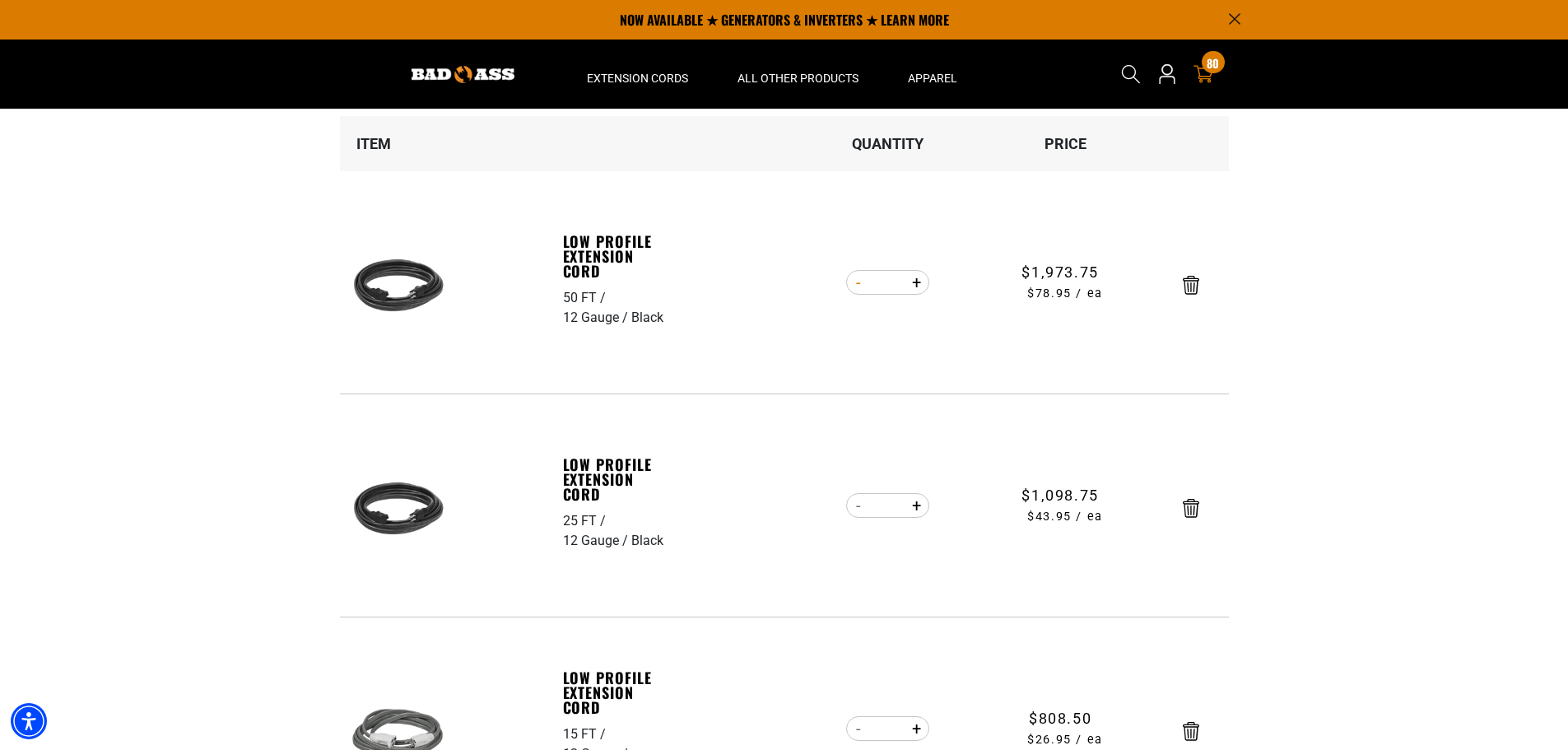
click at [854, 284] on button "Decrease quantity for Low Profile Extension Cord" at bounding box center [859, 281] width 25 height 28
click at [855, 284] on button "Decrease quantity for Low Profile Extension Cord" at bounding box center [859, 281] width 25 height 28
click at [855, 285] on button "Decrease quantity for Low Profile Extension Cord" at bounding box center [859, 281] width 25 height 28
type input "**"
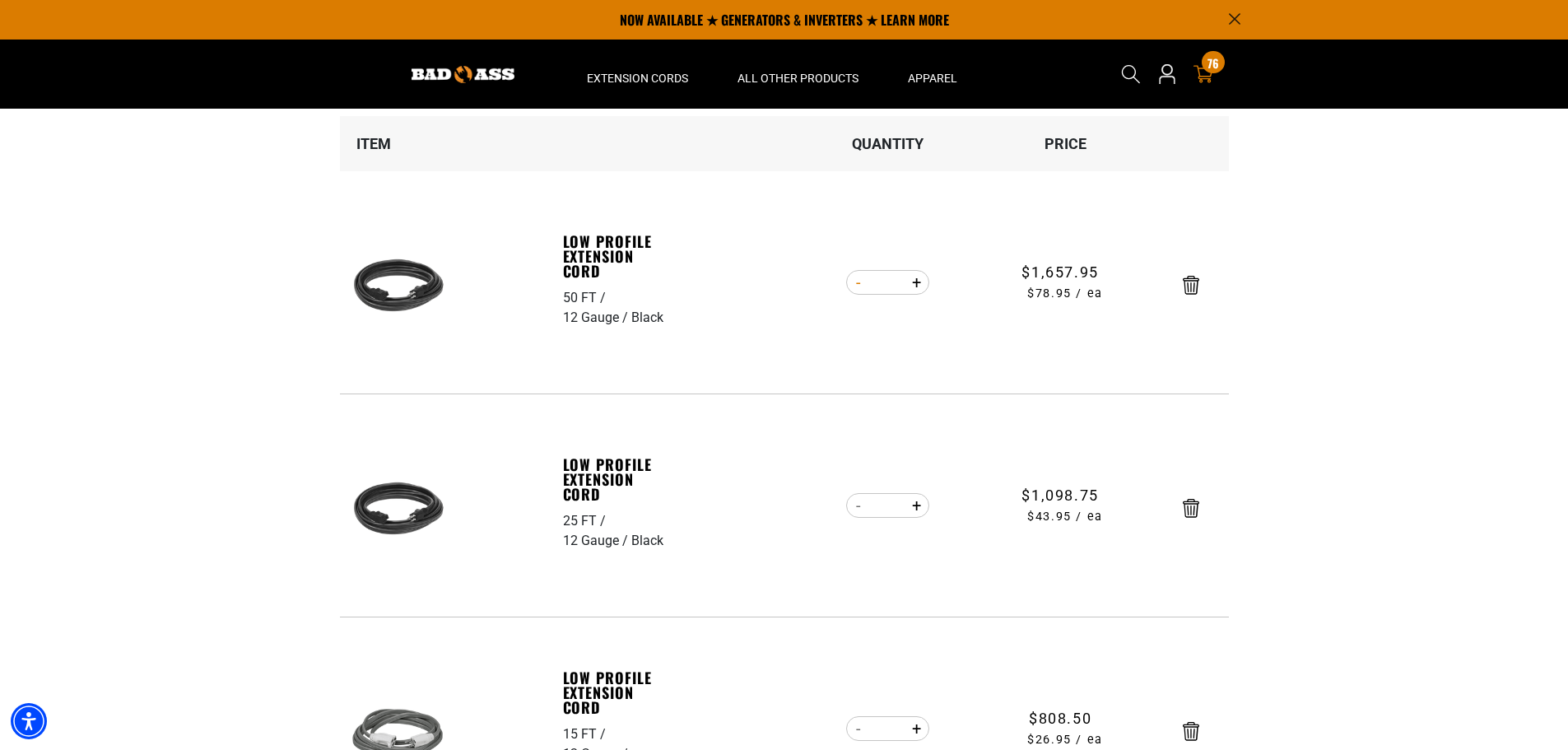
click at [852, 277] on button "Decrease quantity for Low Profile Extension Cord" at bounding box center [859, 281] width 25 height 28
type input "**"
click at [859, 502] on form "Item Quantity Price Low Profile Extension Cord 50 FT 12 Gauge Black Low Profile…" at bounding box center [785, 477] width 889 height 724
click at [859, 502] on button "Decrease quantity for Low Profile Extension Cord" at bounding box center [859, 505] width 25 height 28
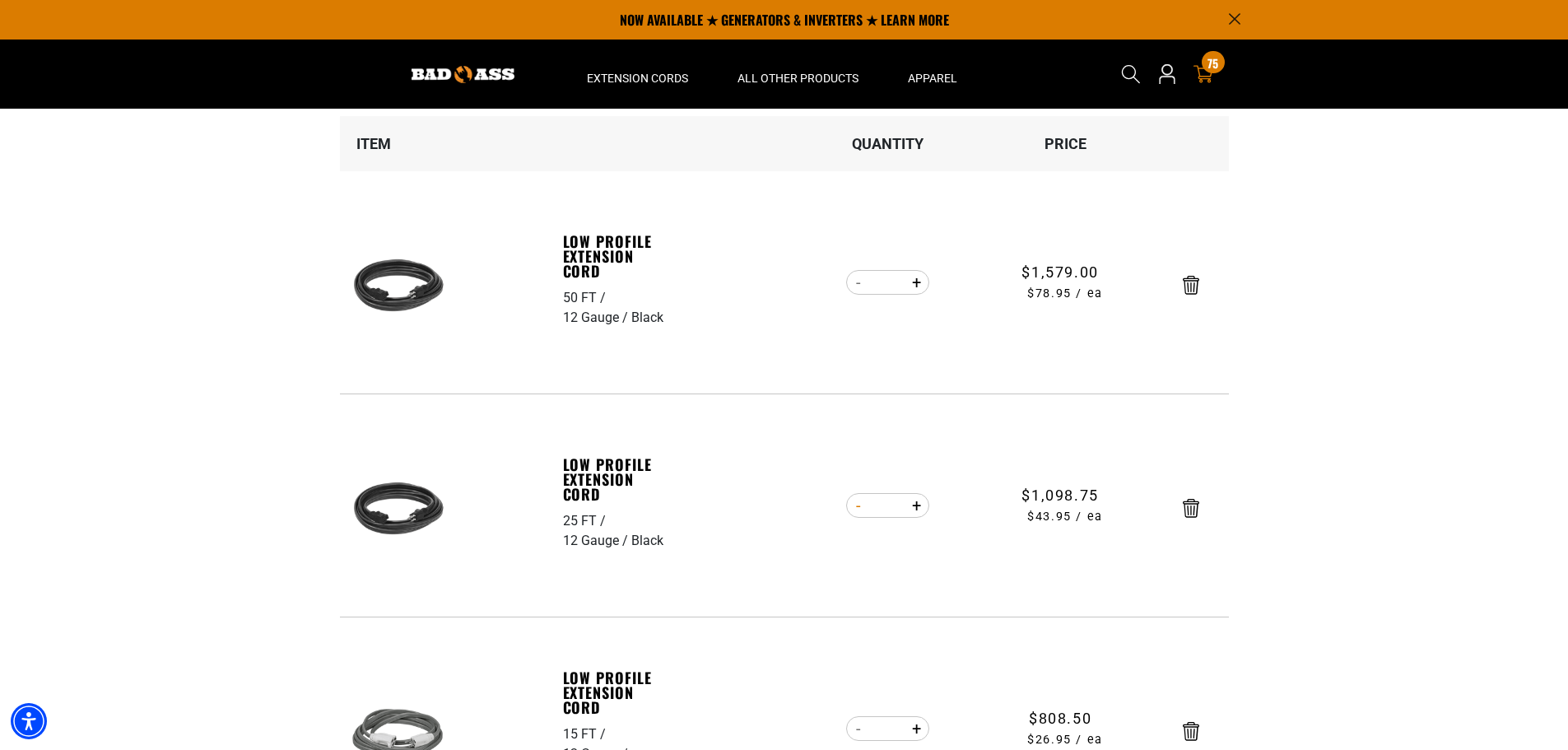
click at [859, 503] on button "Decrease quantity for Low Profile Extension Cord" at bounding box center [859, 505] width 25 height 28
type input "**"
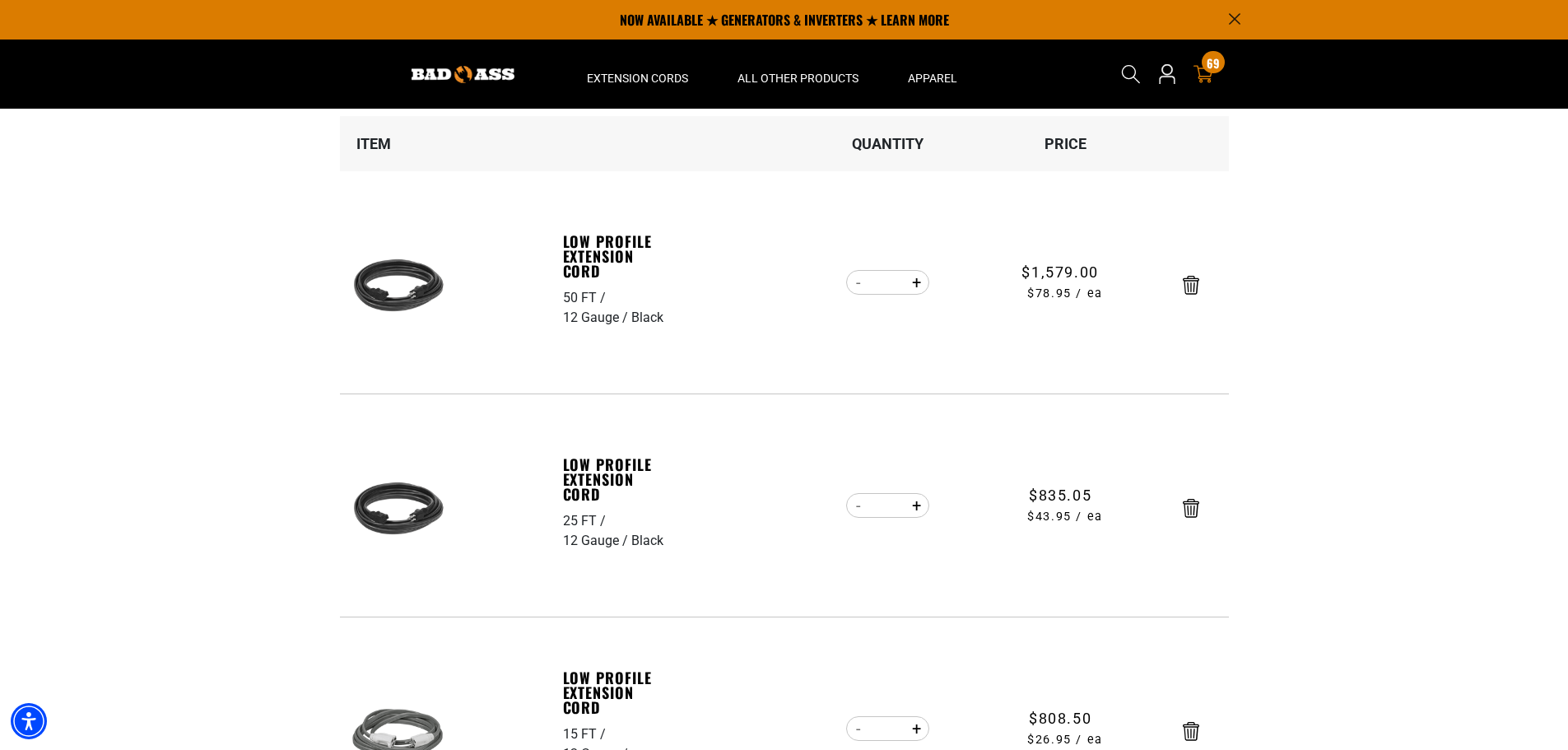
click at [914, 506] on form "Item Quantity Price Low Profile Extension Cord 50 FT 12 Gauge Black Low Profile…" at bounding box center [785, 477] width 889 height 724
click at [908, 502] on button "Increase quantity for Low Profile Extension Cord" at bounding box center [916, 505] width 25 height 28
type input "**"
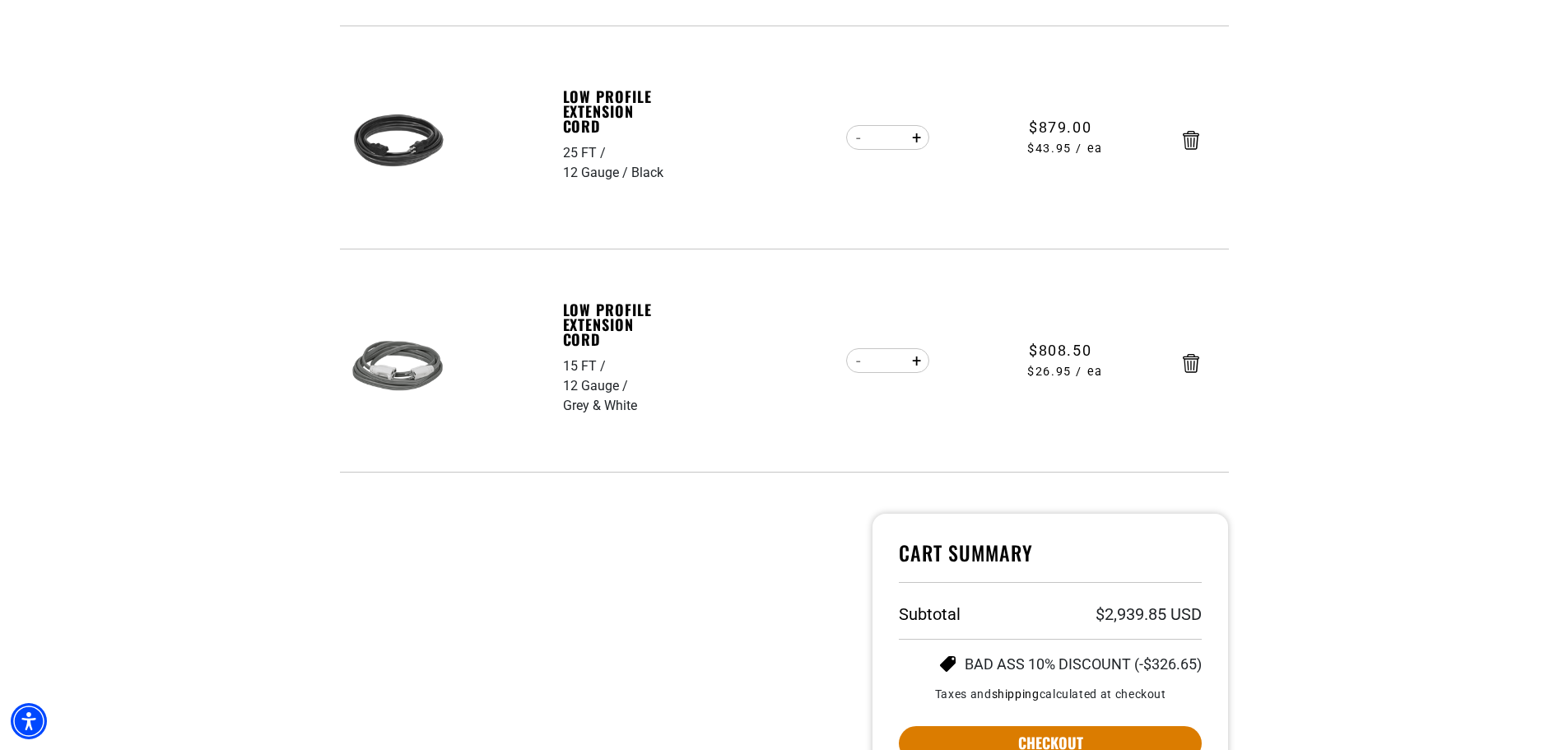
scroll to position [543, 0]
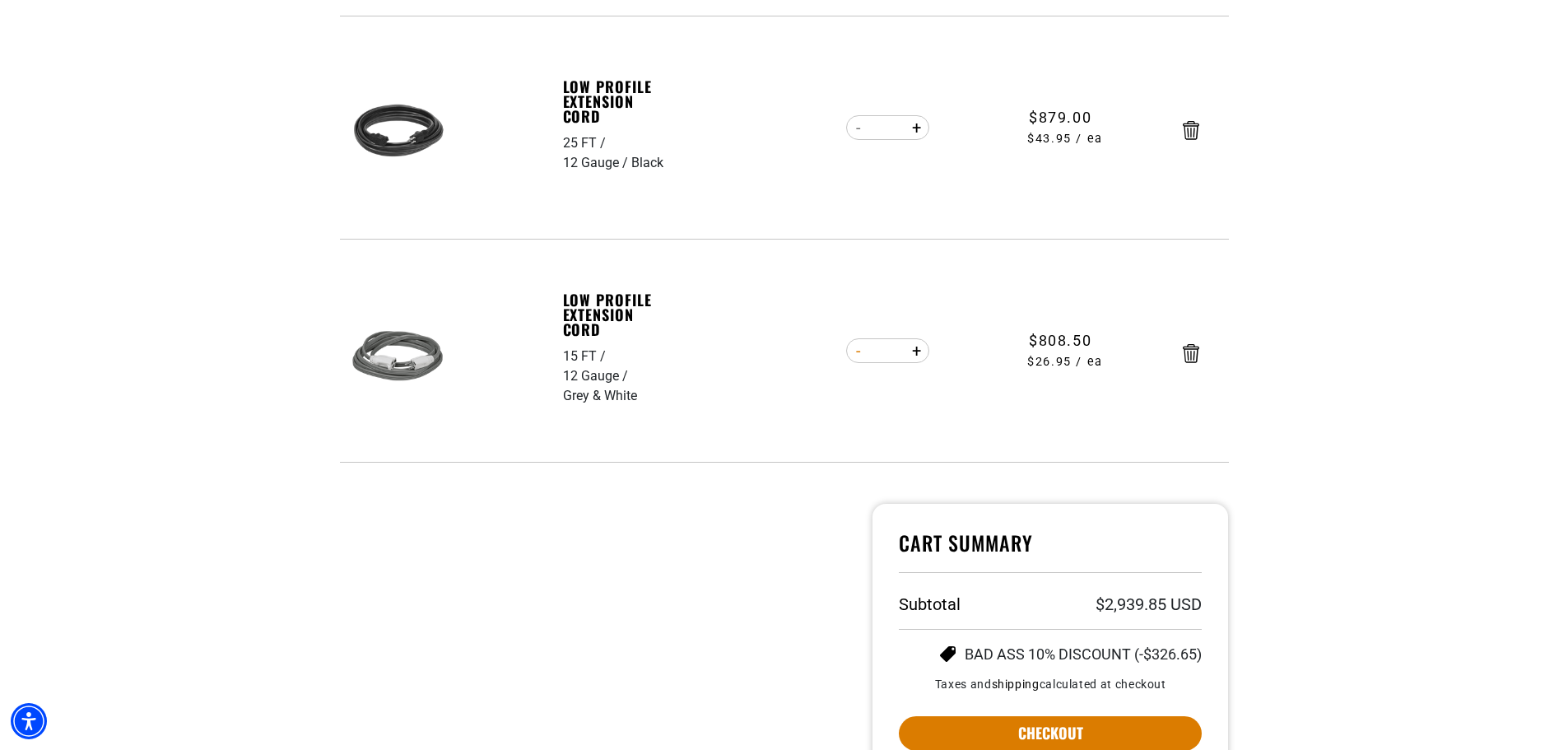
click at [861, 355] on button "Decrease quantity for Low Profile Extension Cord" at bounding box center [859, 350] width 25 height 28
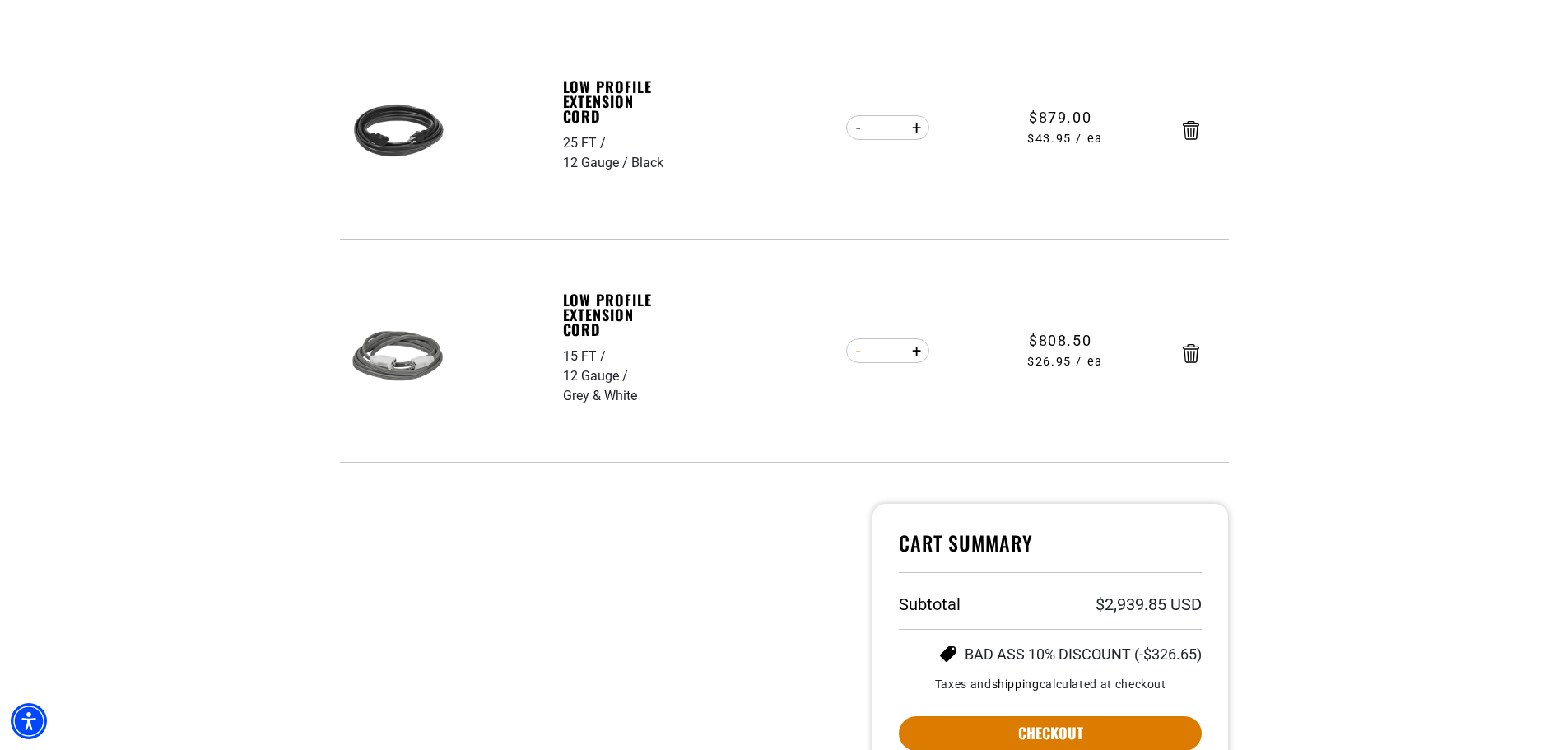
type input "**"
click at [861, 355] on form "Item Quantity Price Low Profile Extension Cord 50 FT 12 Gauge Black Low Profile…" at bounding box center [785, 100] width 889 height 724
click at [858, 360] on button "Decrease quantity for Low Profile Extension Cord" at bounding box center [859, 350] width 25 height 28
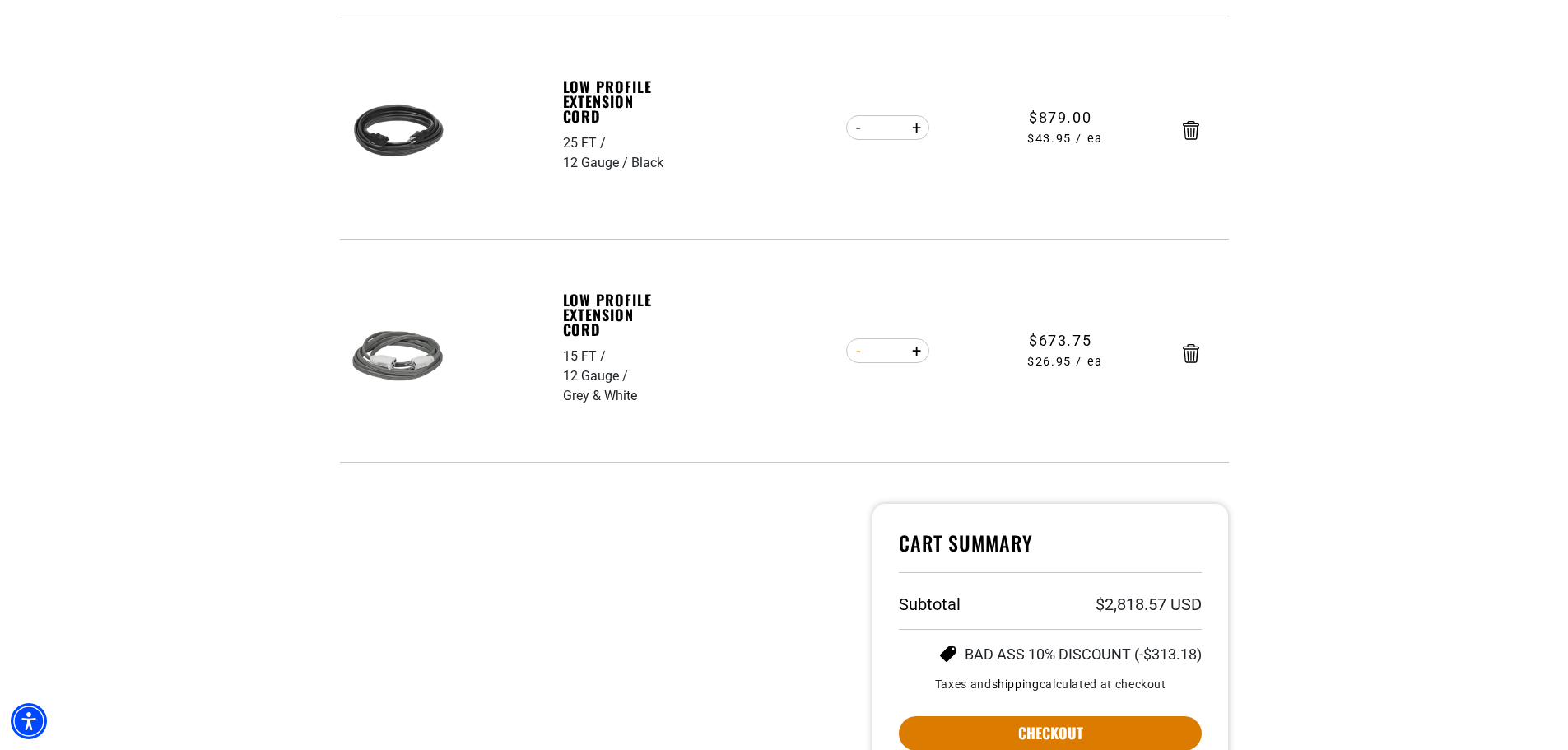
type input "**"
click at [858, 356] on form "Item Quantity Price Low Profile Extension Cord 50 FT 12 Gauge Black Low Profile…" at bounding box center [785, 100] width 889 height 724
click at [857, 355] on button "Decrease quantity for Low Profile Extension Cord" at bounding box center [859, 350] width 25 height 28
type input "**"
click at [857, 355] on form "Item Quantity Price Low Profile Extension Cord 50 FT 12 Gauge Black Low Profile…" at bounding box center [785, 100] width 889 height 724
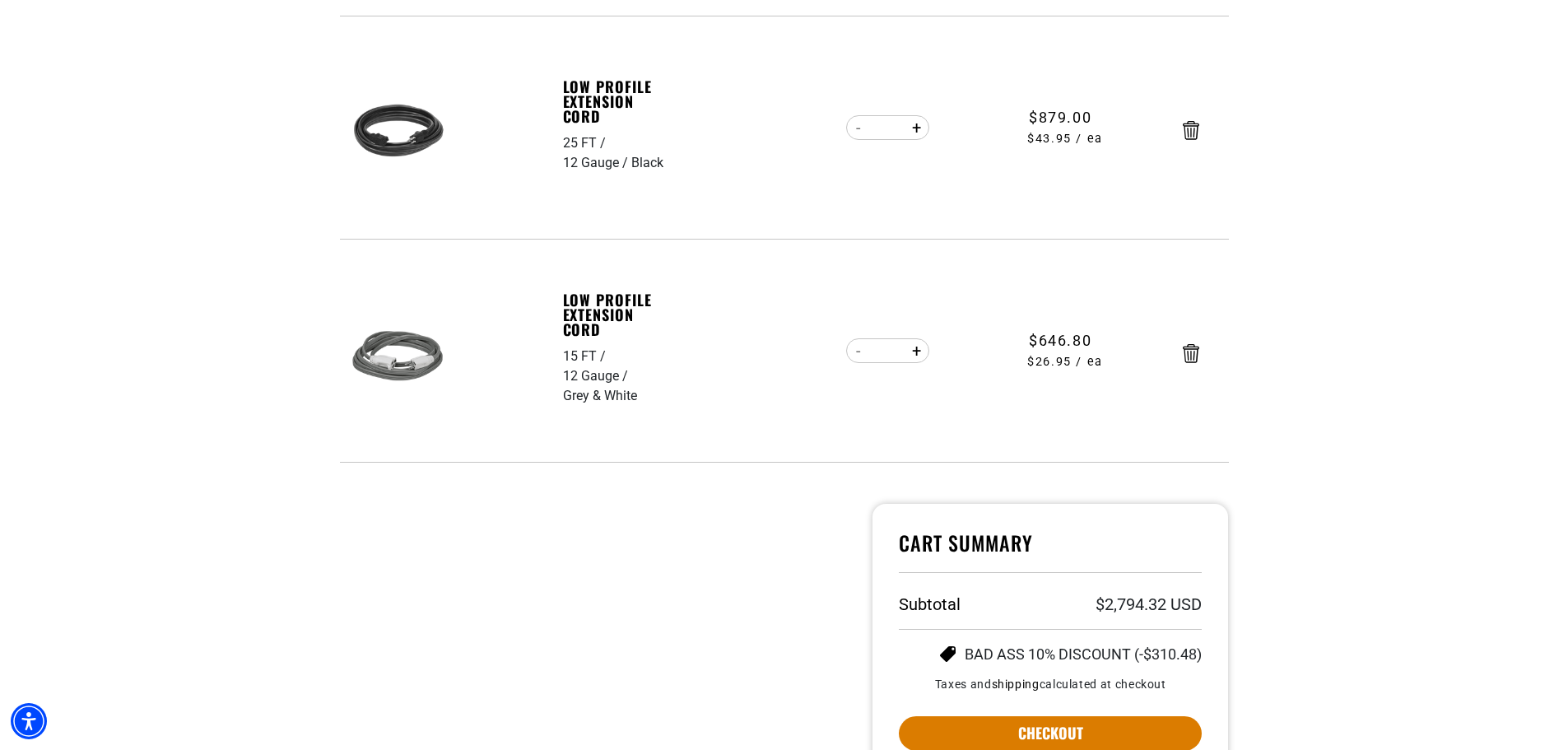
click at [857, 355] on form "Item Quantity Price Low Profile Extension Cord 50 FT 12 Gauge Black Low Profile…" at bounding box center [785, 100] width 889 height 724
click at [857, 347] on button "Decrease quantity for Low Profile Extension Cord" at bounding box center [859, 350] width 25 height 28
type input "**"
click at [857, 347] on form "Item Quantity Price Low Profile Extension Cord 50 FT 12 Gauge Black Low Profile…" at bounding box center [785, 100] width 889 height 724
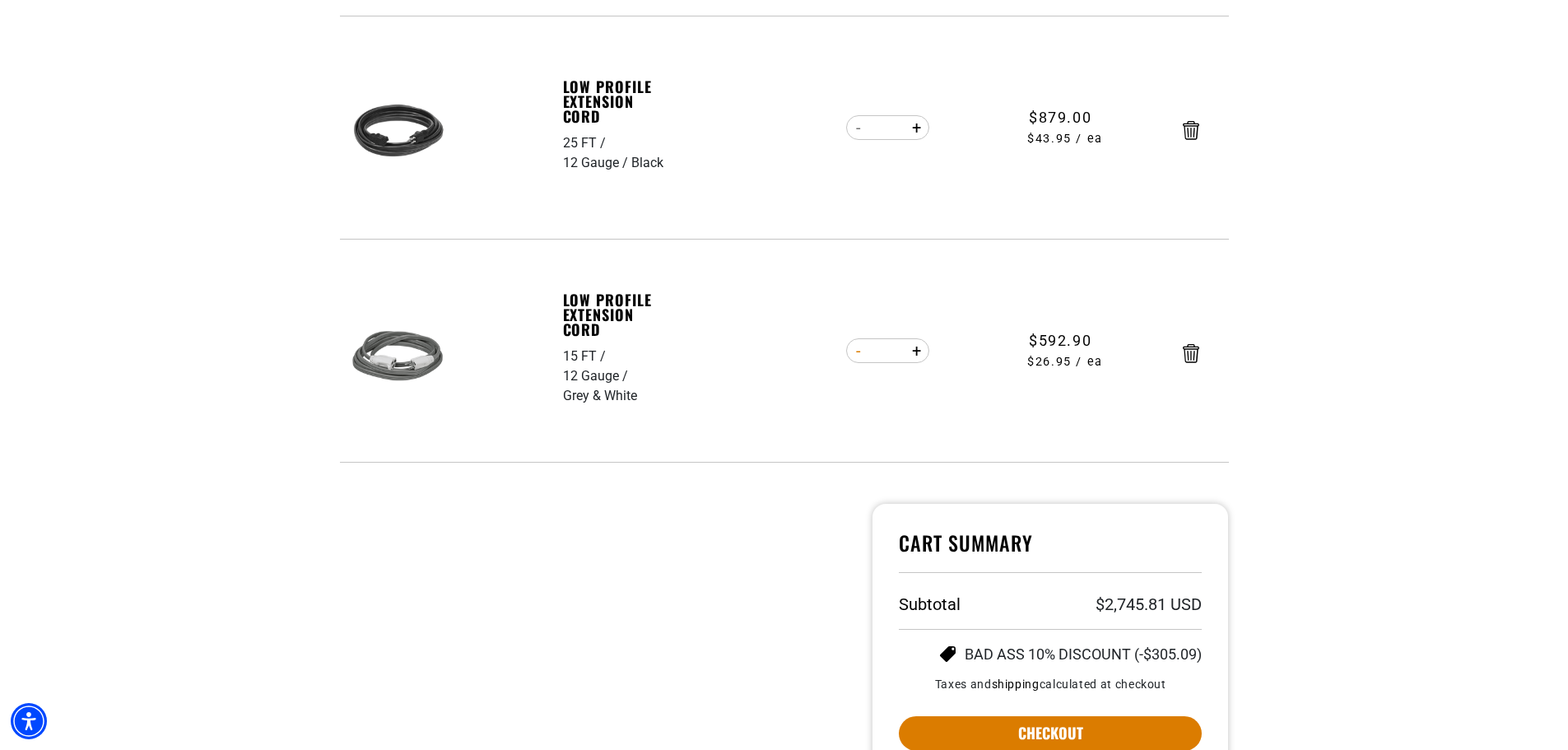
click at [858, 351] on button "Decrease quantity for Low Profile Extension Cord" at bounding box center [859, 350] width 25 height 28
type input "**"
click at [853, 351] on button "Decrease quantity for Low Profile Extension Cord" at bounding box center [859, 350] width 25 height 28
type input "**"
click at [1410, 396] on section "Your cart Your cart is empty Continue Shopping Item Quantity Price 50 FT 12 Gau…" at bounding box center [784, 244] width 1568 height 1355
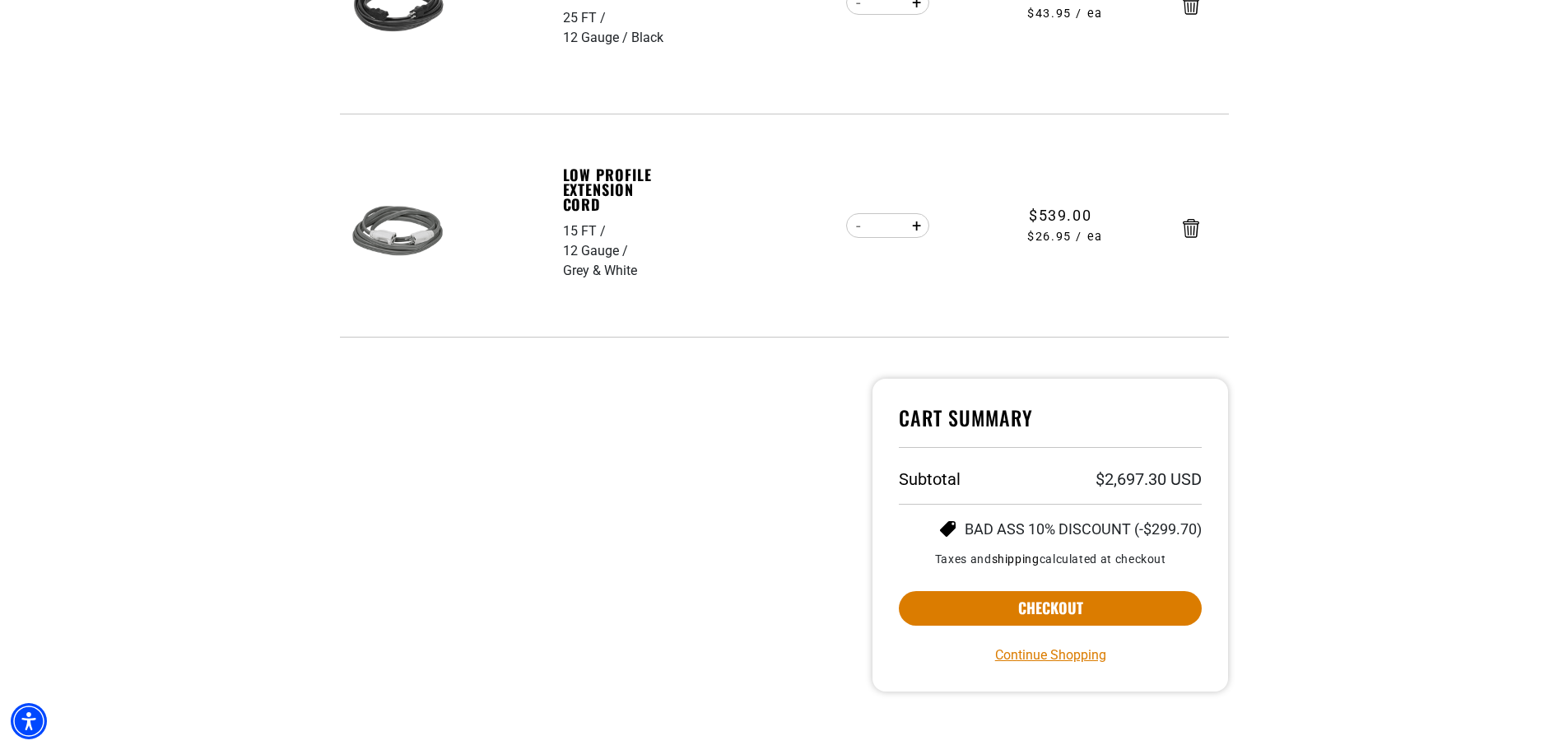
scroll to position [707, 0]
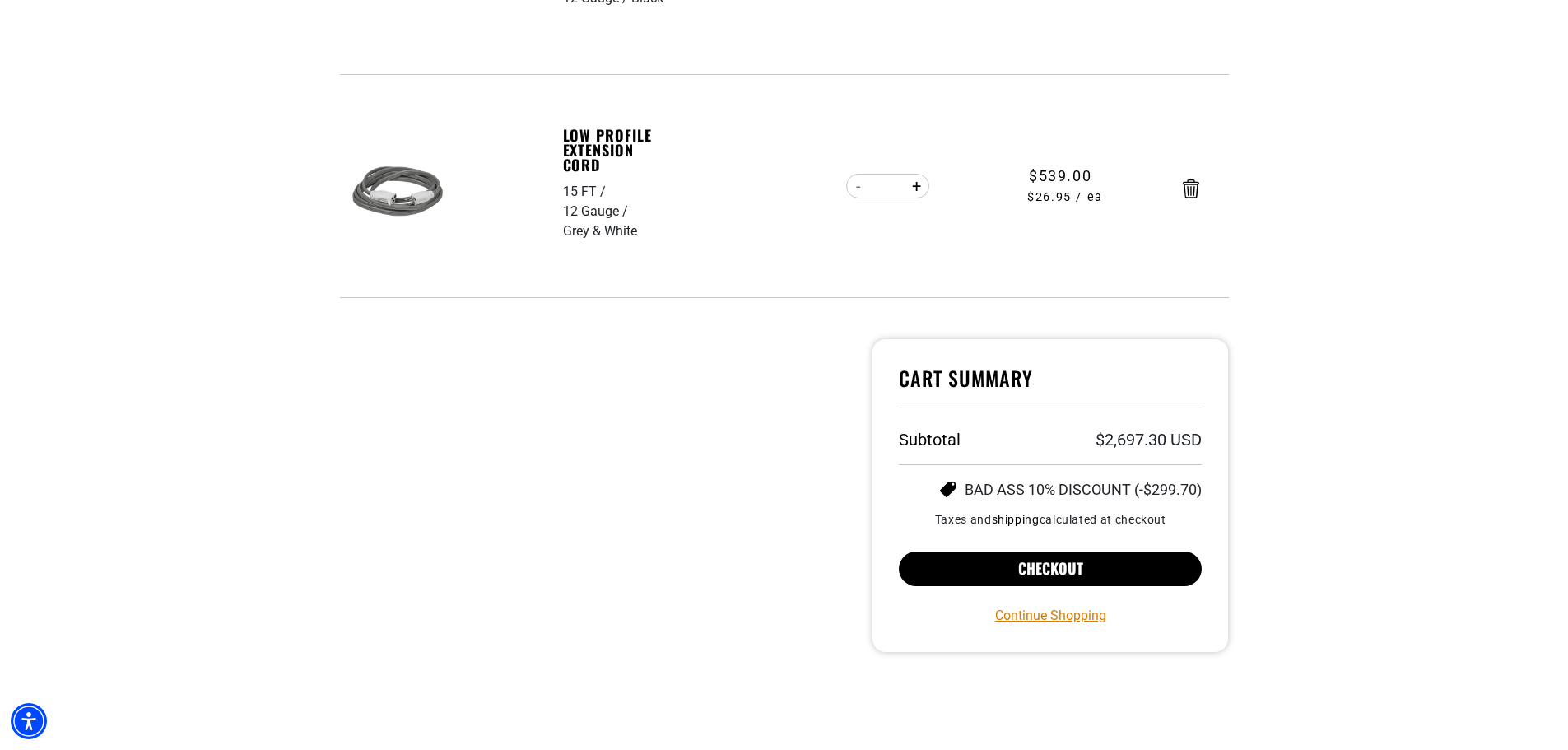
click at [1166, 567] on button "Checkout" at bounding box center [1050, 569] width 304 height 35
